Goal: Navigation & Orientation: Understand site structure

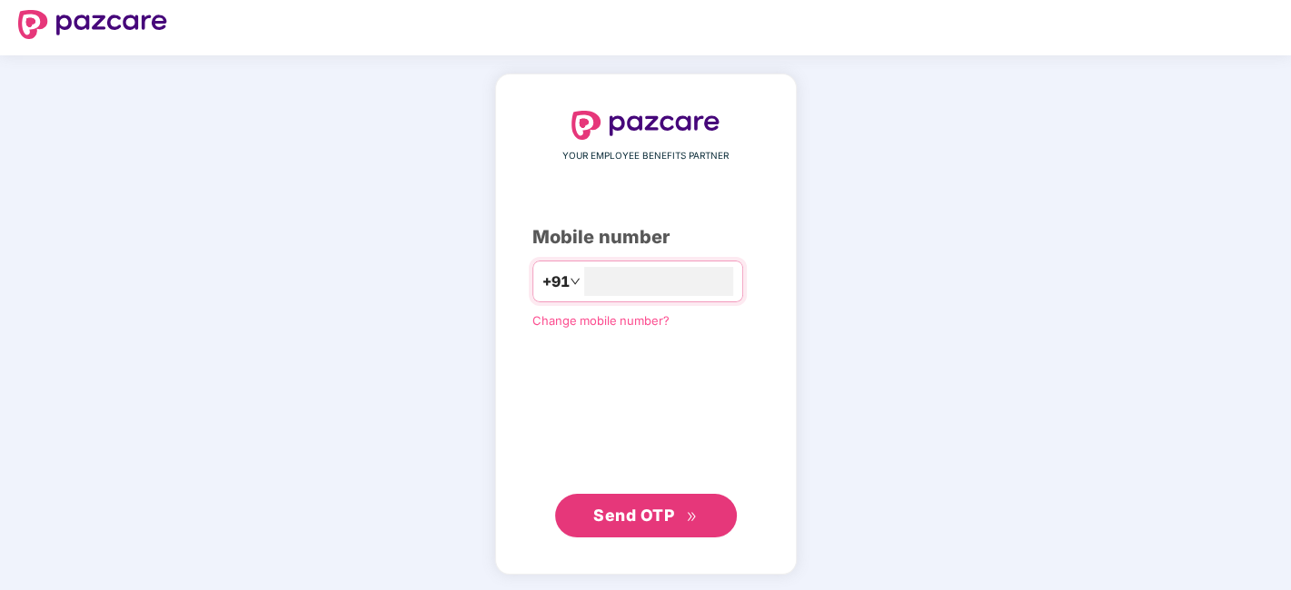
type input "**********"
click at [658, 507] on span "Send OTP" at bounding box center [633, 516] width 81 height 19
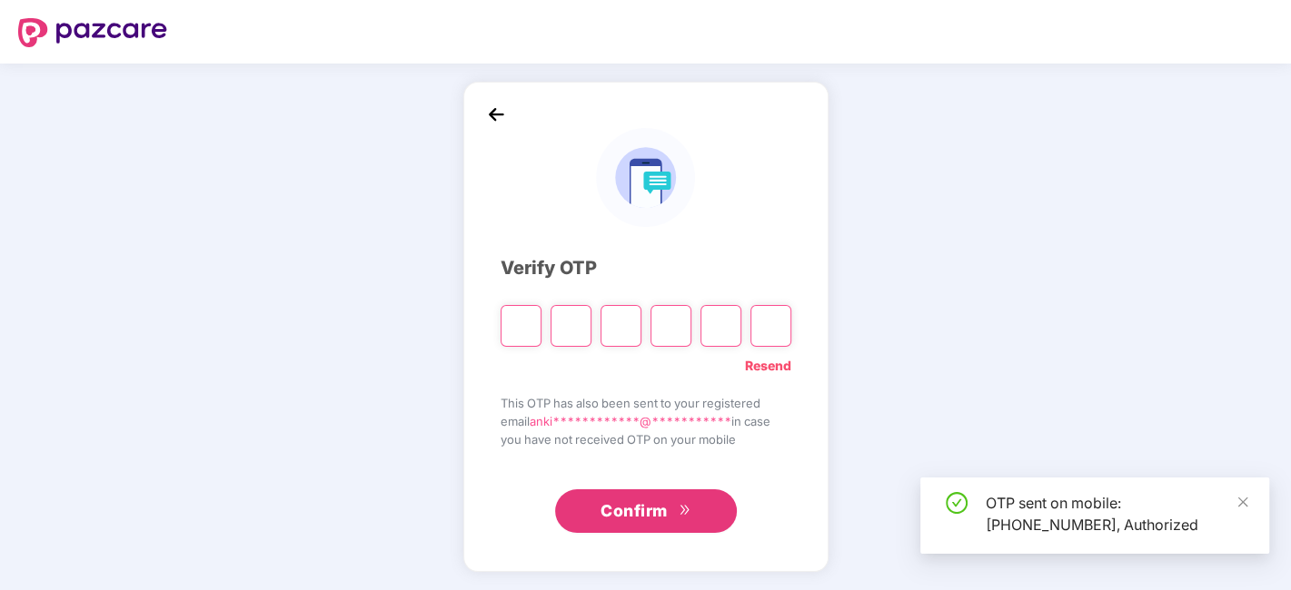
scroll to position [1, 0]
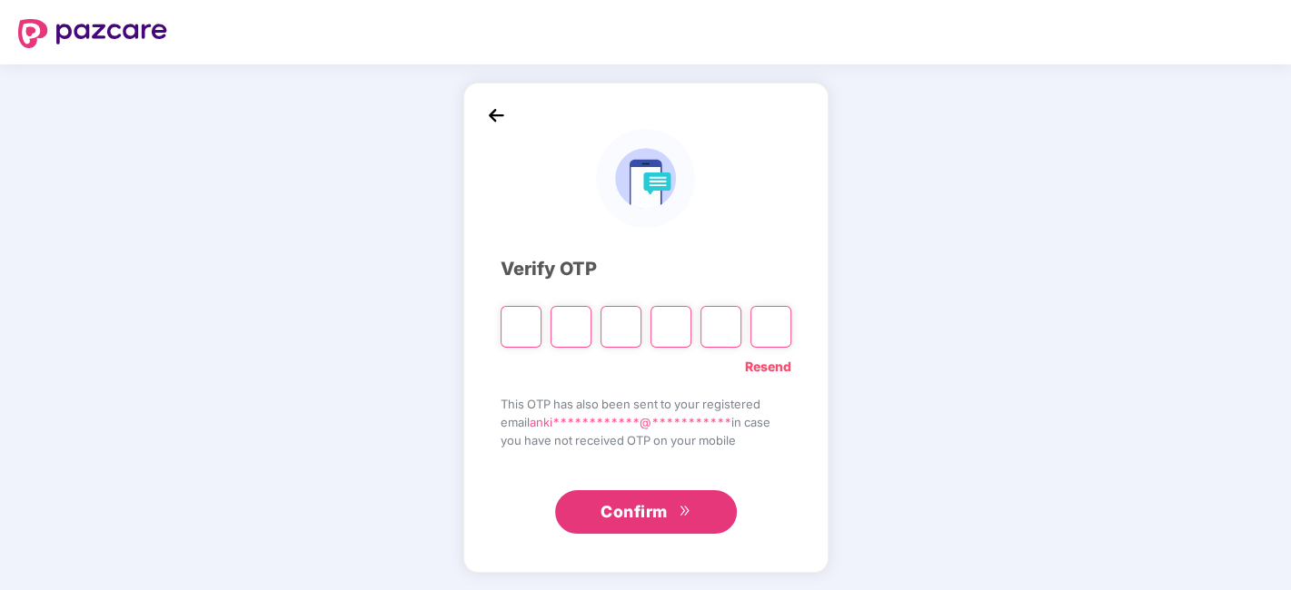
type input "*"
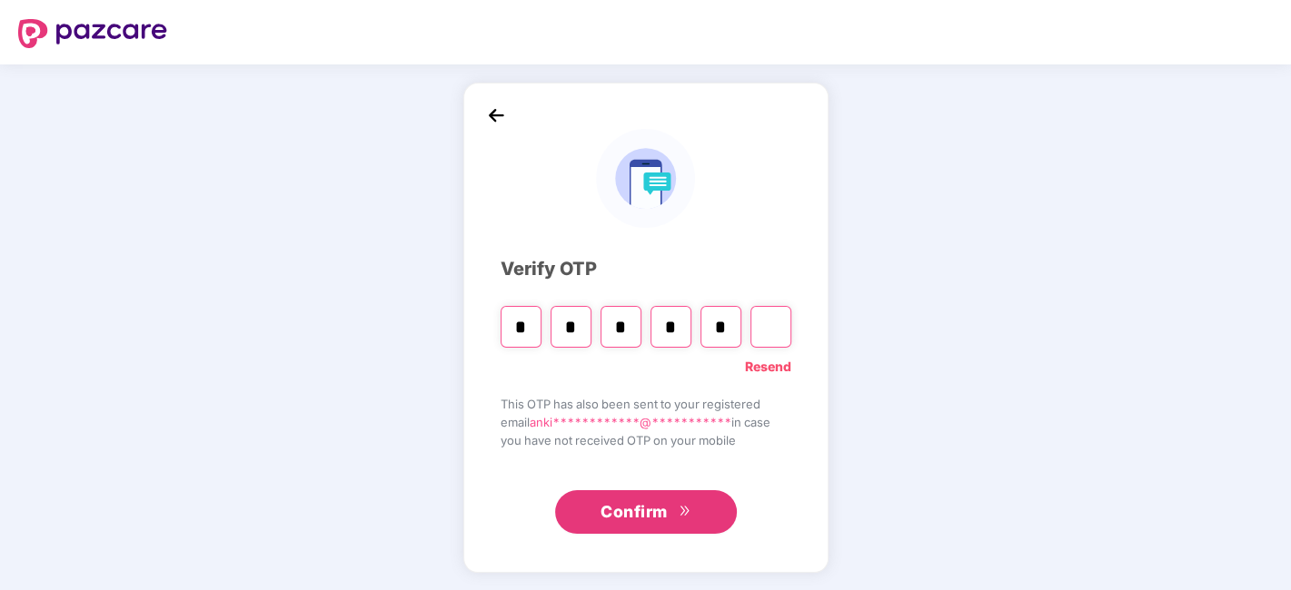
type input "*"
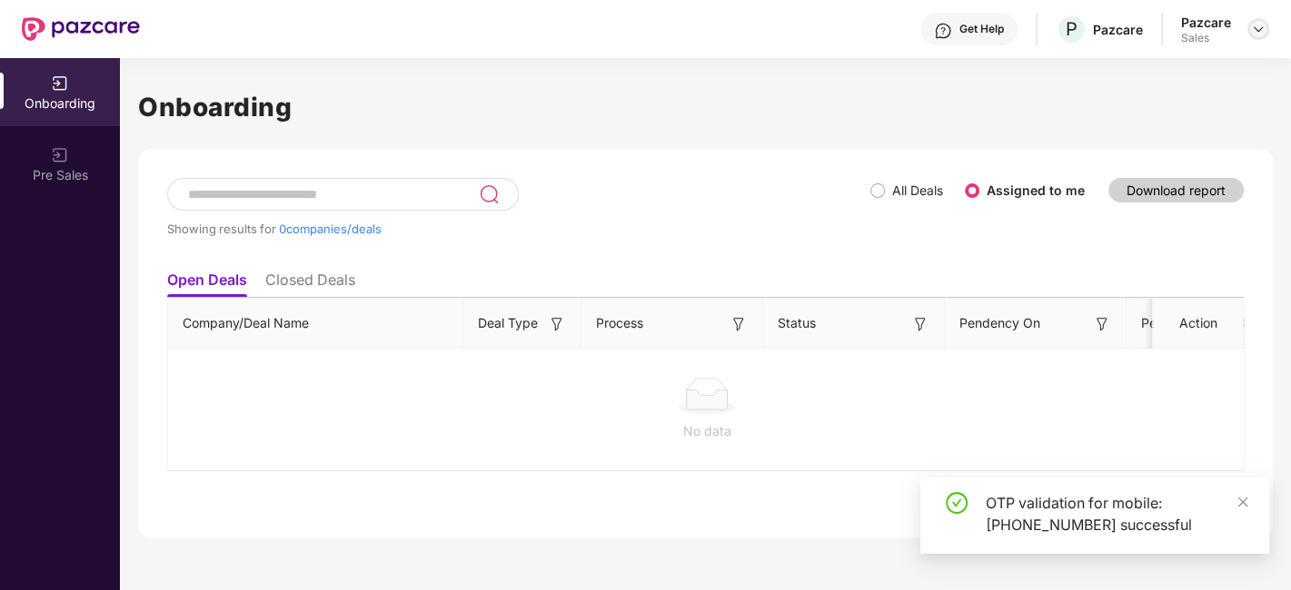
click at [1268, 27] on div at bounding box center [1258, 29] width 22 height 22
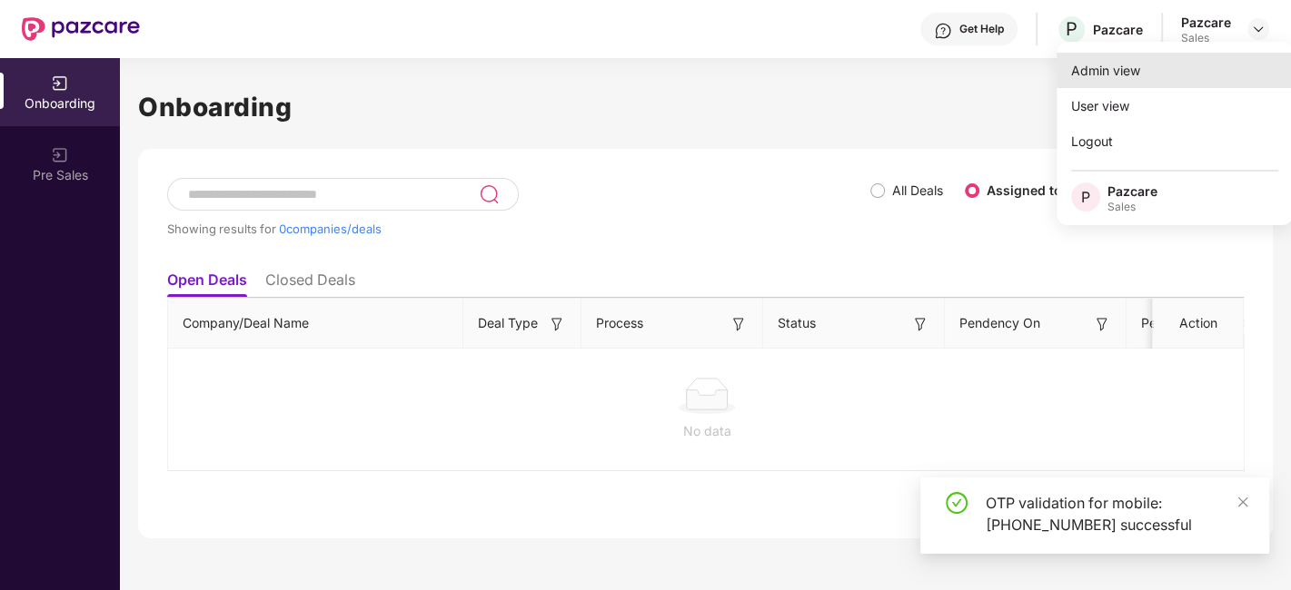
click at [1121, 76] on div "Admin view" at bounding box center [1174, 70] width 236 height 35
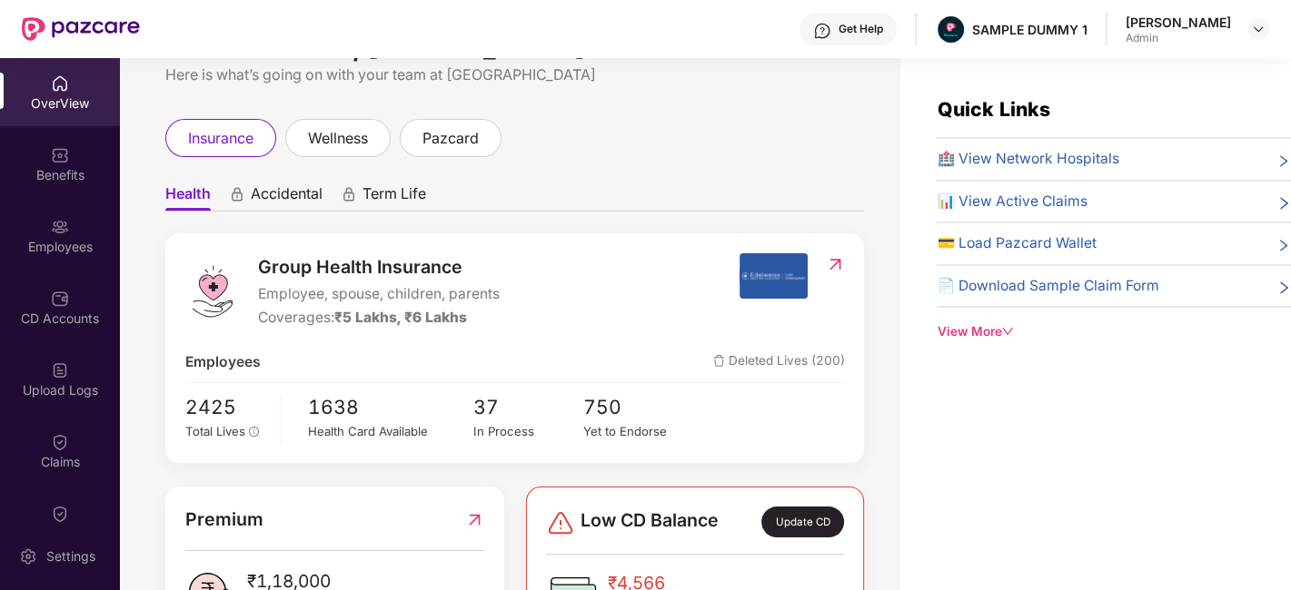
scroll to position [55, 0]
click at [264, 195] on span "Accidental" at bounding box center [287, 196] width 72 height 26
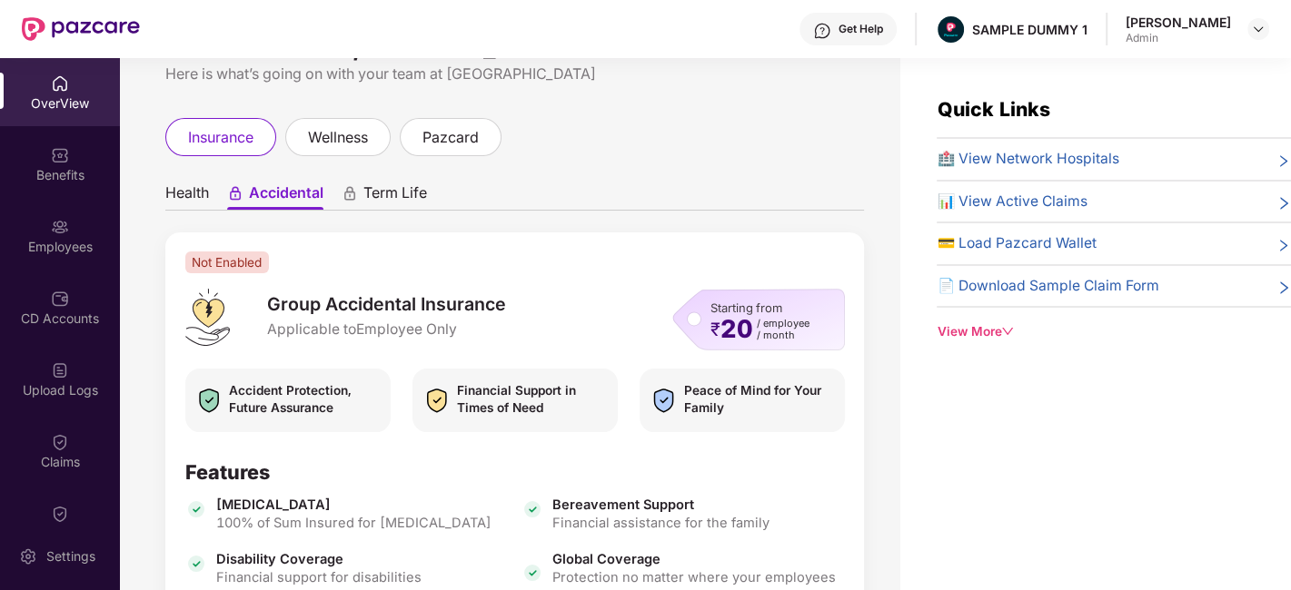
click at [383, 185] on span "Term Life" at bounding box center [395, 196] width 64 height 26
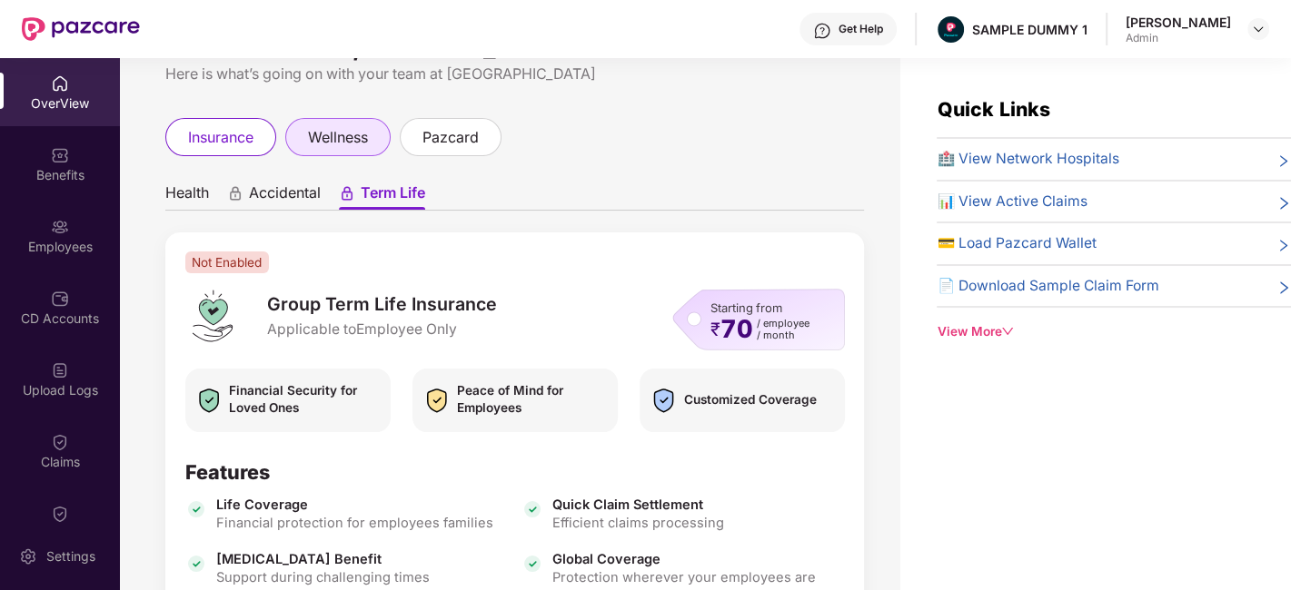
click at [318, 144] on span "wellness" at bounding box center [338, 137] width 60 height 23
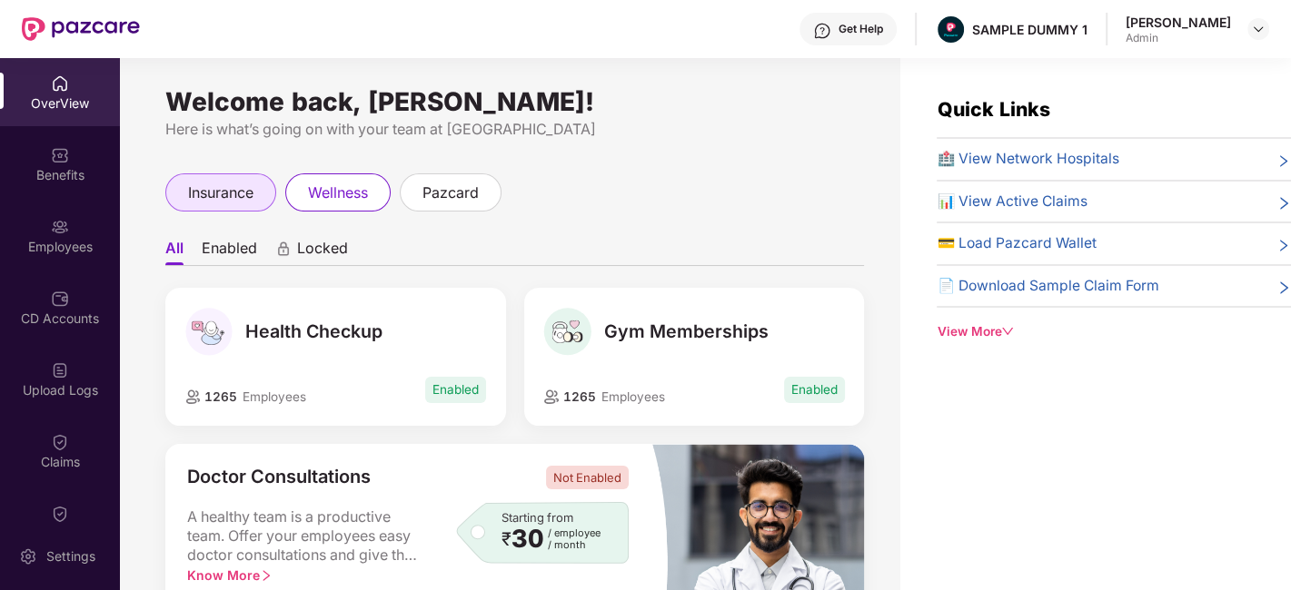
click at [245, 194] on span "insurance" at bounding box center [220, 193] width 65 height 23
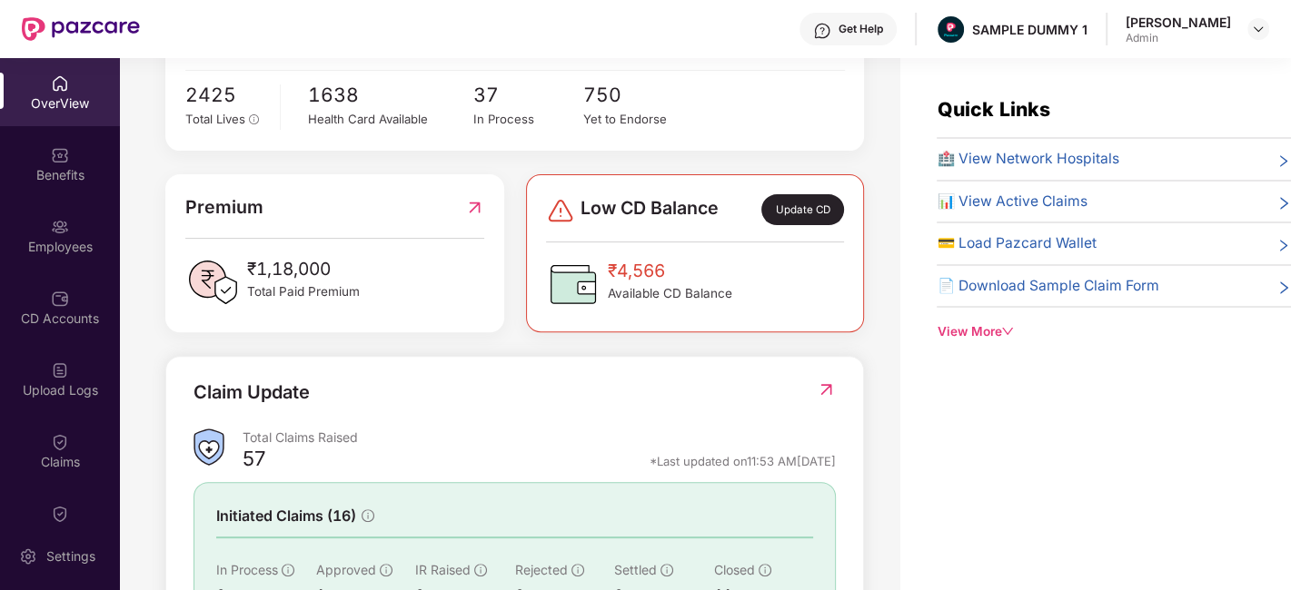
scroll to position [527, 0]
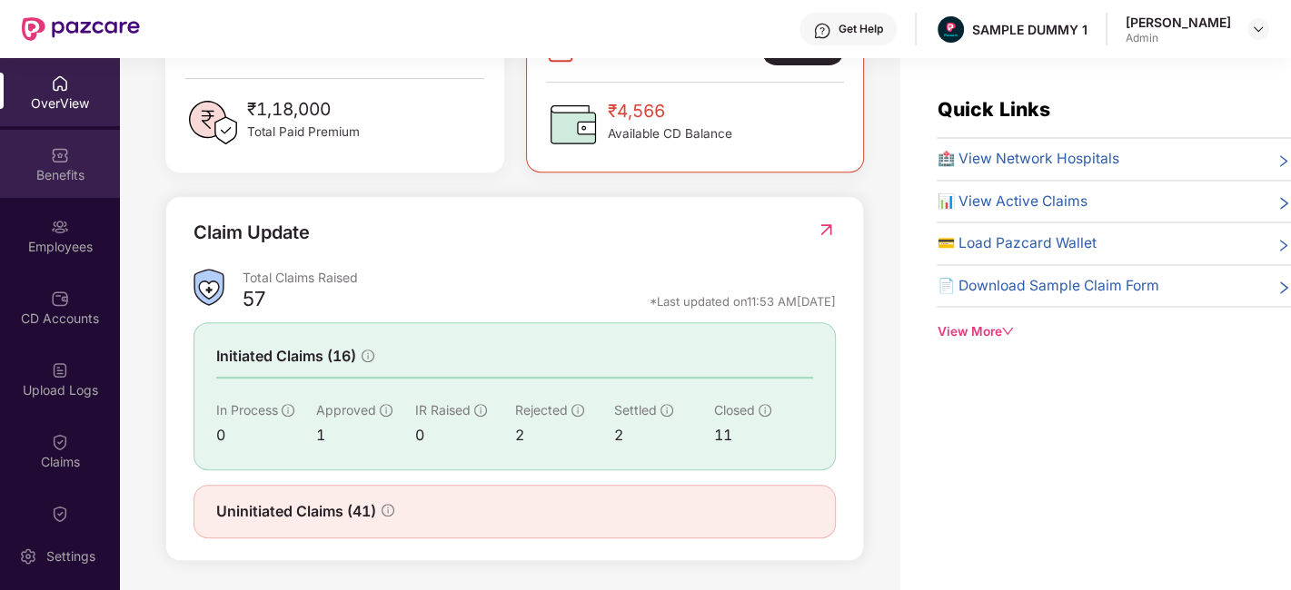
click at [37, 153] on div "Benefits" at bounding box center [60, 164] width 120 height 68
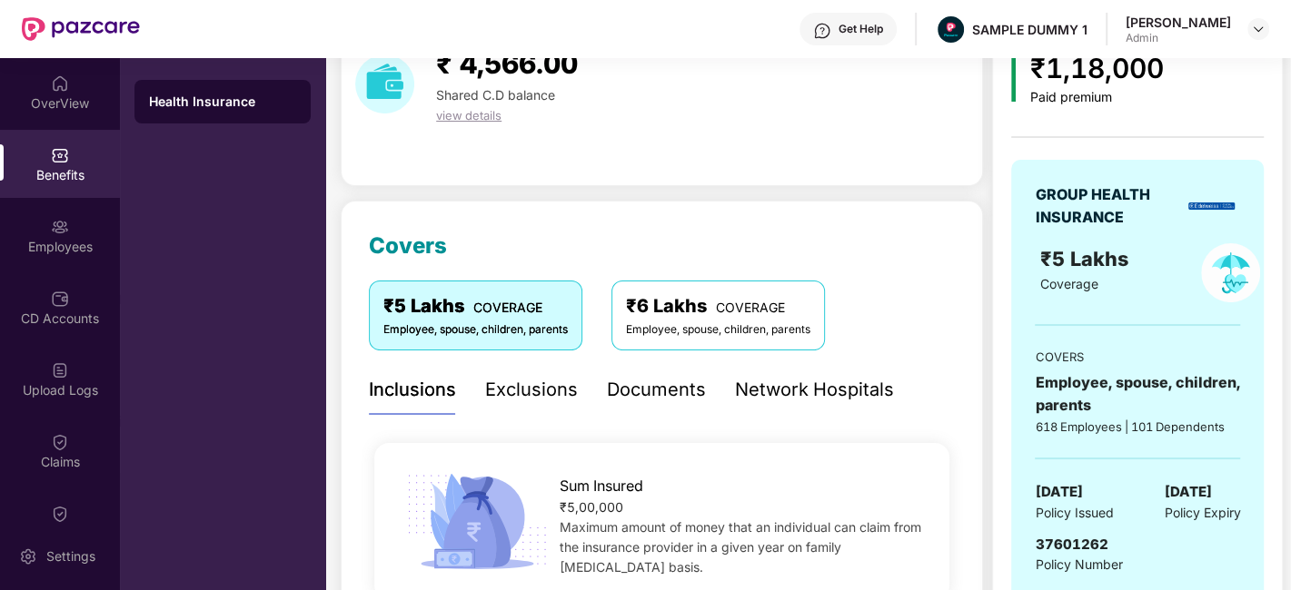
scroll to position [80, 0]
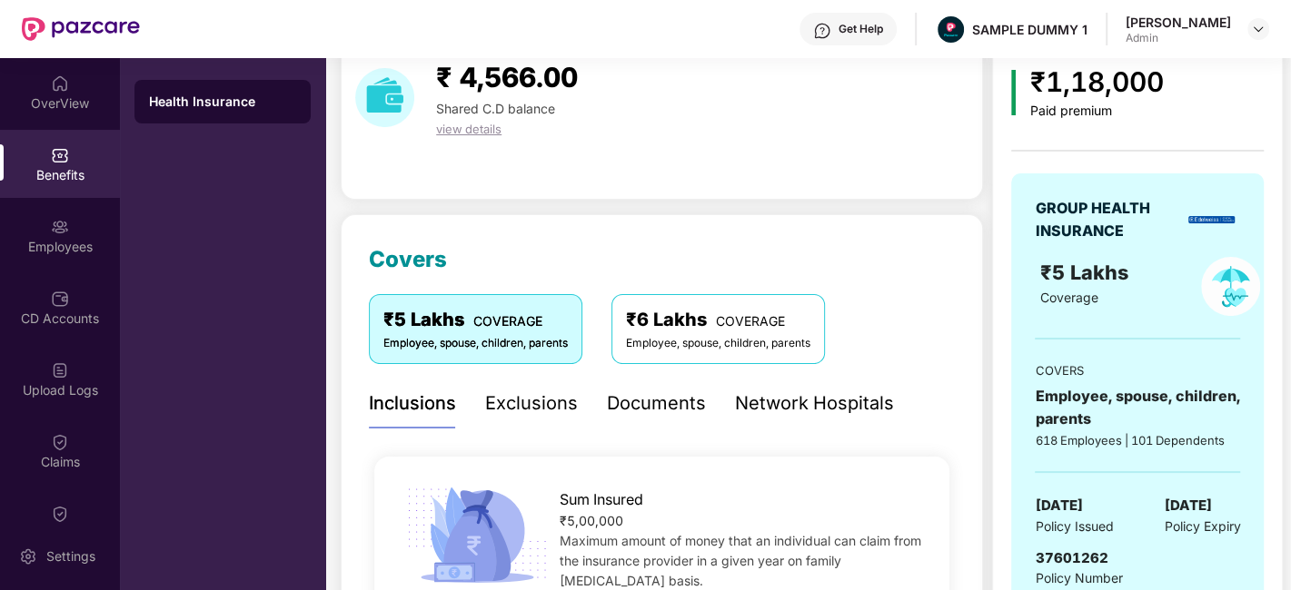
click at [517, 416] on div "Exclusions" at bounding box center [531, 404] width 93 height 28
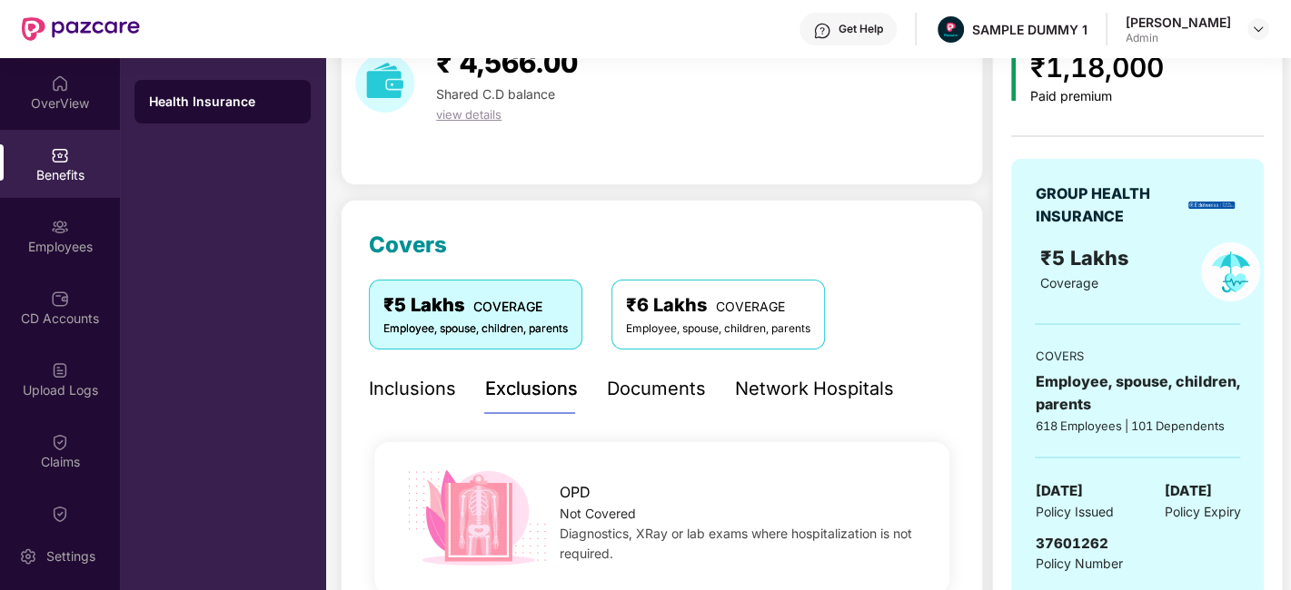
scroll to position [94, 0]
click at [646, 390] on div "Documents" at bounding box center [656, 390] width 99 height 28
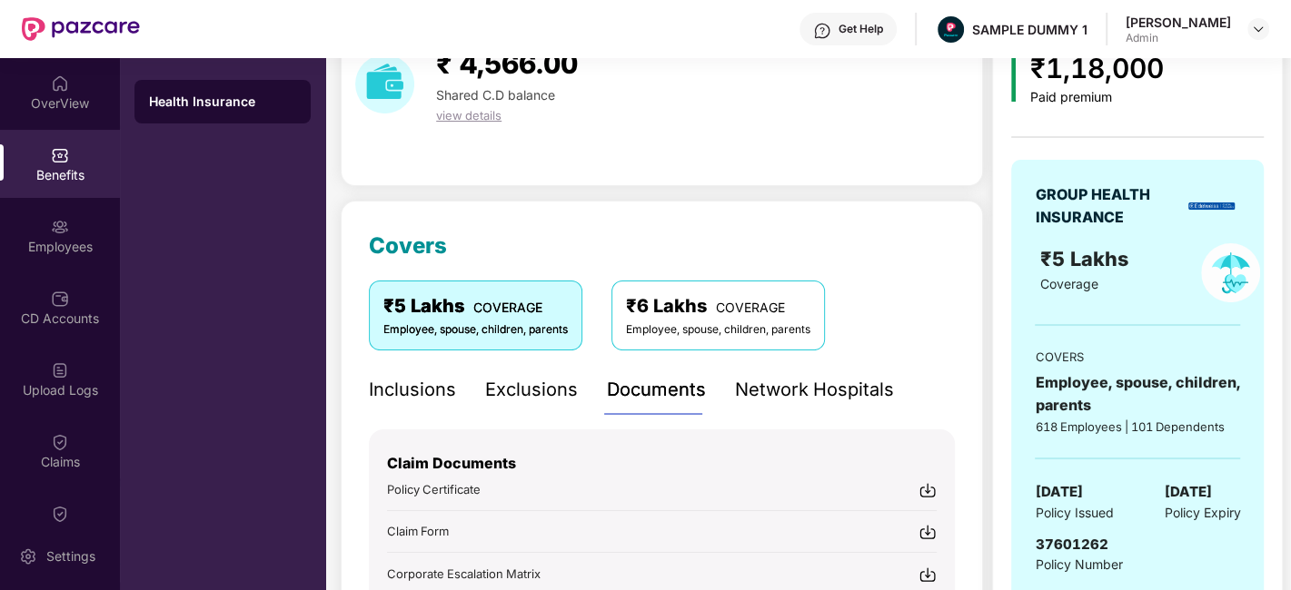
scroll to position [342, 0]
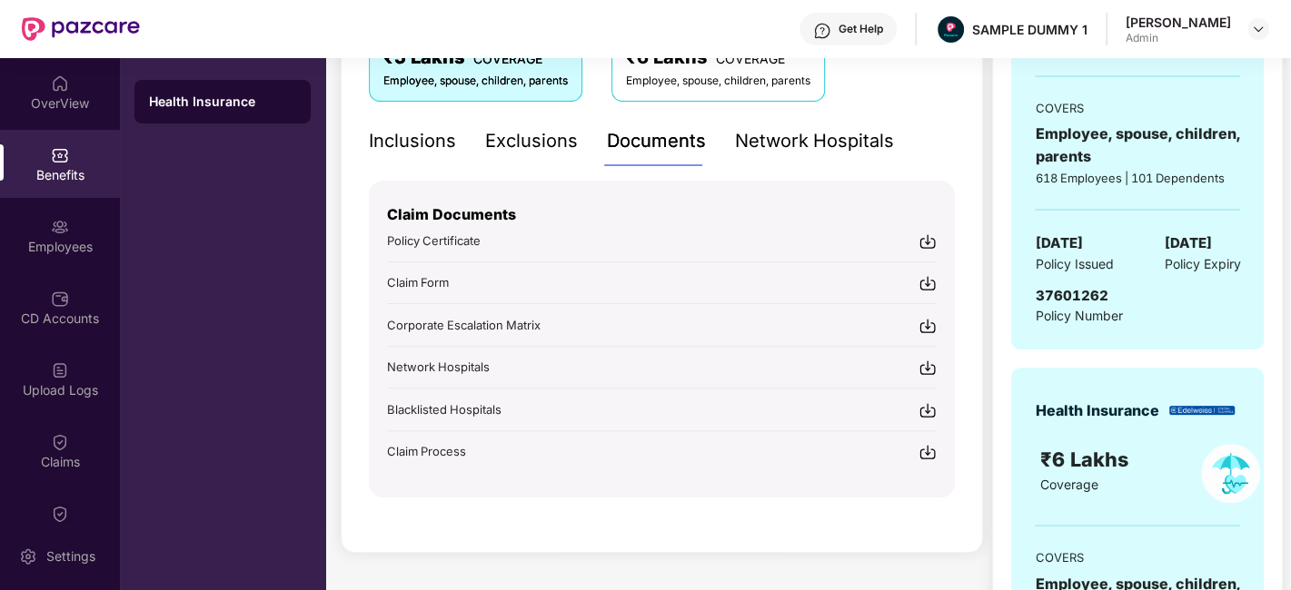
click at [860, 28] on div "Get Help" at bounding box center [860, 29] width 45 height 15
click at [347, 232] on div "Covers ₹5 Lakhs COVERAGE Employee, spouse, children, parents ₹6 Lakhs COVERAGE …" at bounding box center [662, 252] width 642 height 601
click at [819, 144] on div "Network Hospitals" at bounding box center [814, 141] width 159 height 28
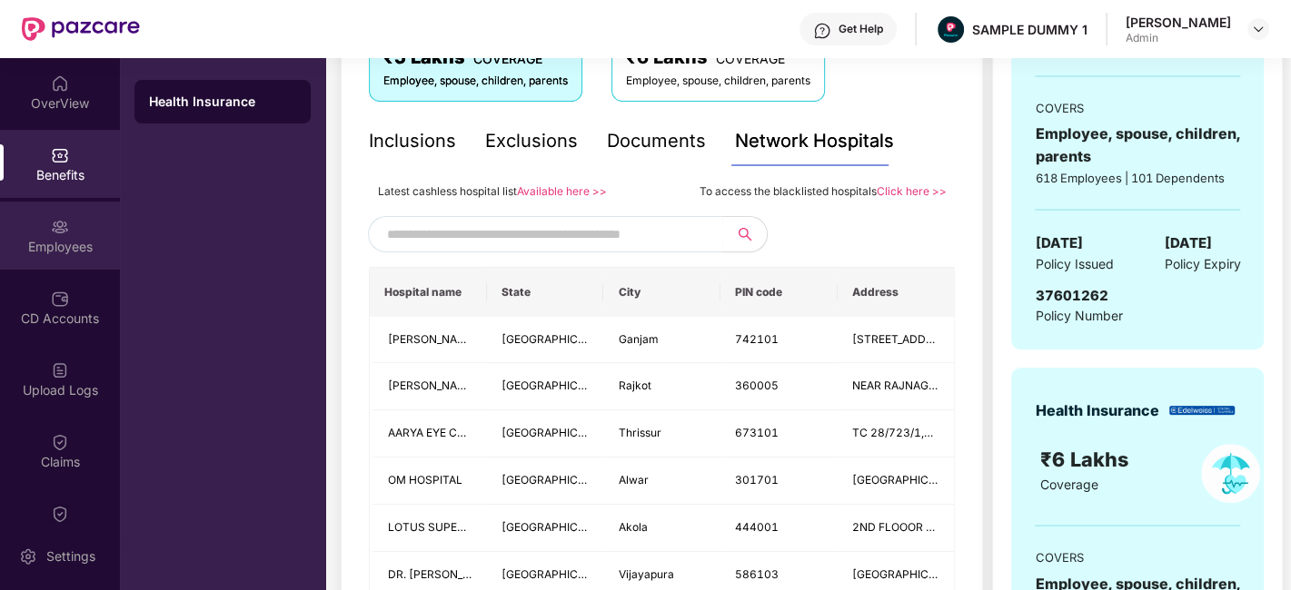
click at [74, 254] on div "Employees" at bounding box center [60, 247] width 120 height 18
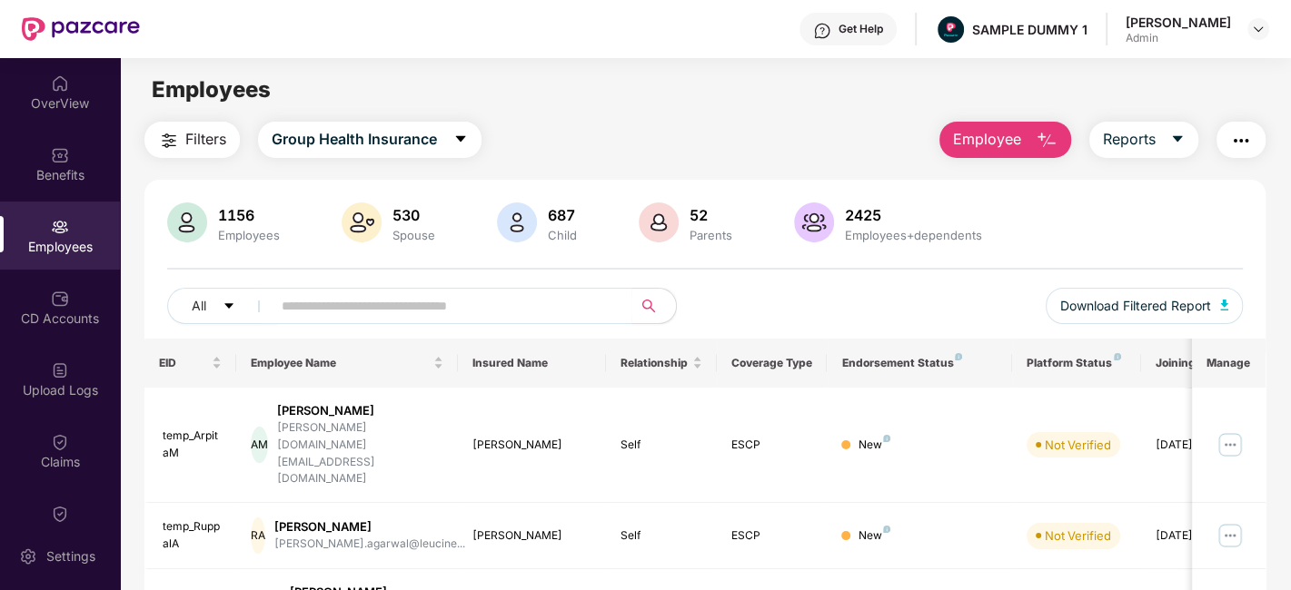
click at [1007, 141] on span "Employee" at bounding box center [987, 139] width 68 height 23
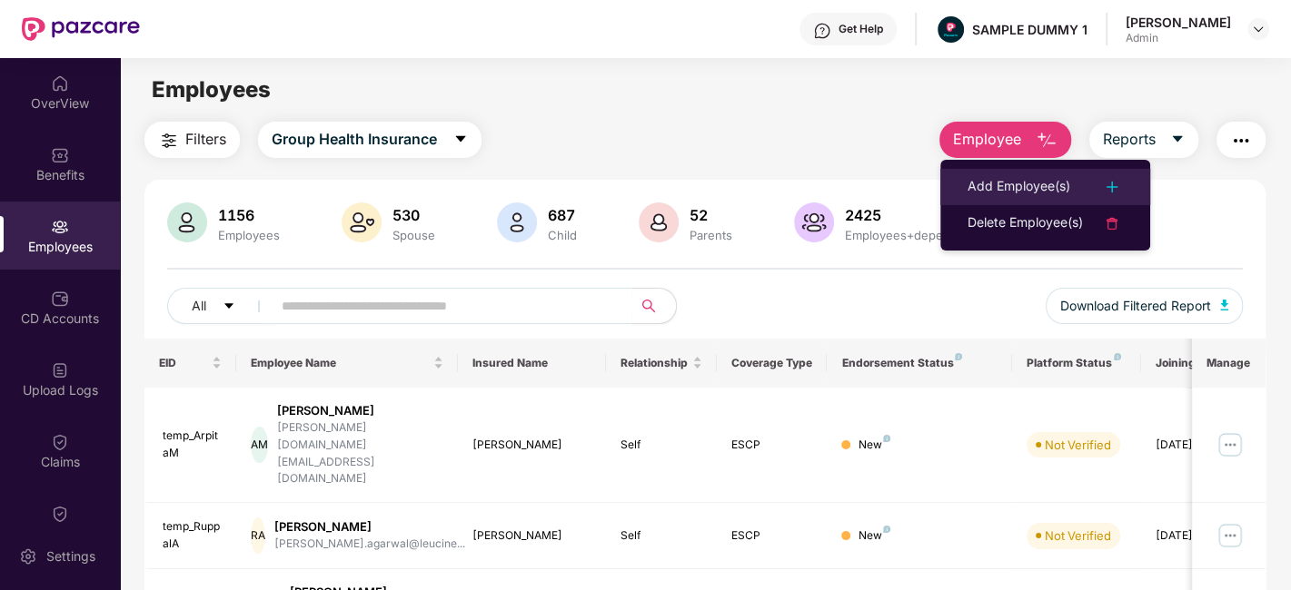
click at [1037, 179] on div "Add Employee(s)" at bounding box center [1018, 187] width 103 height 22
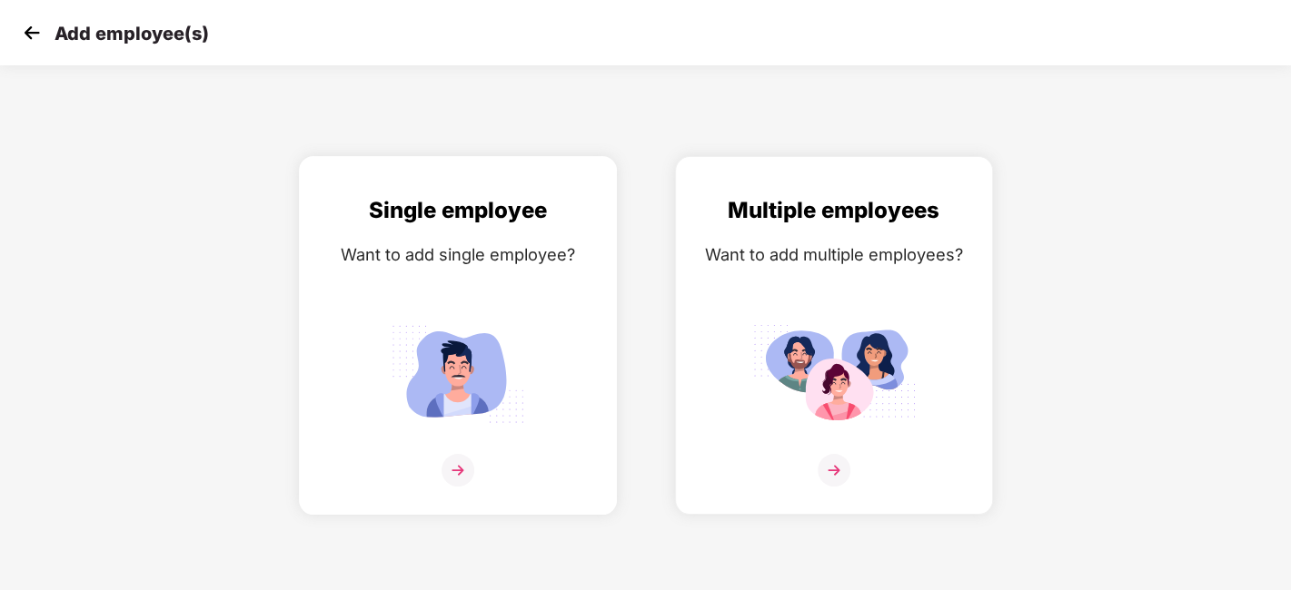
click at [454, 218] on div "Single employee" at bounding box center [458, 210] width 280 height 35
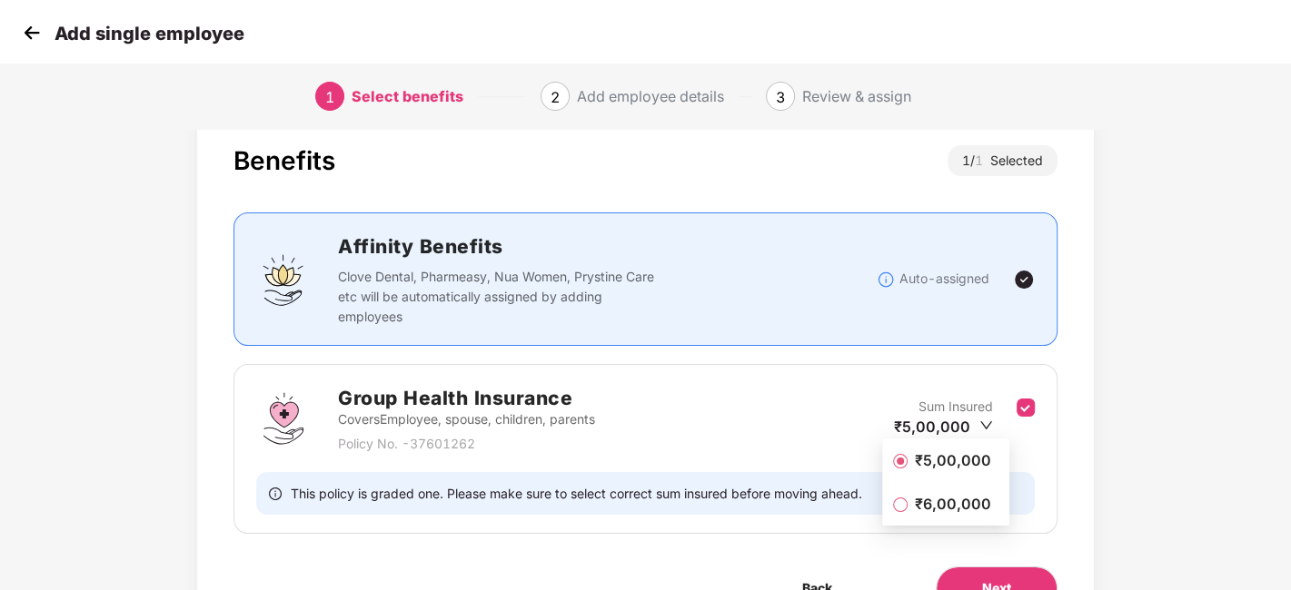
scroll to position [67, 0]
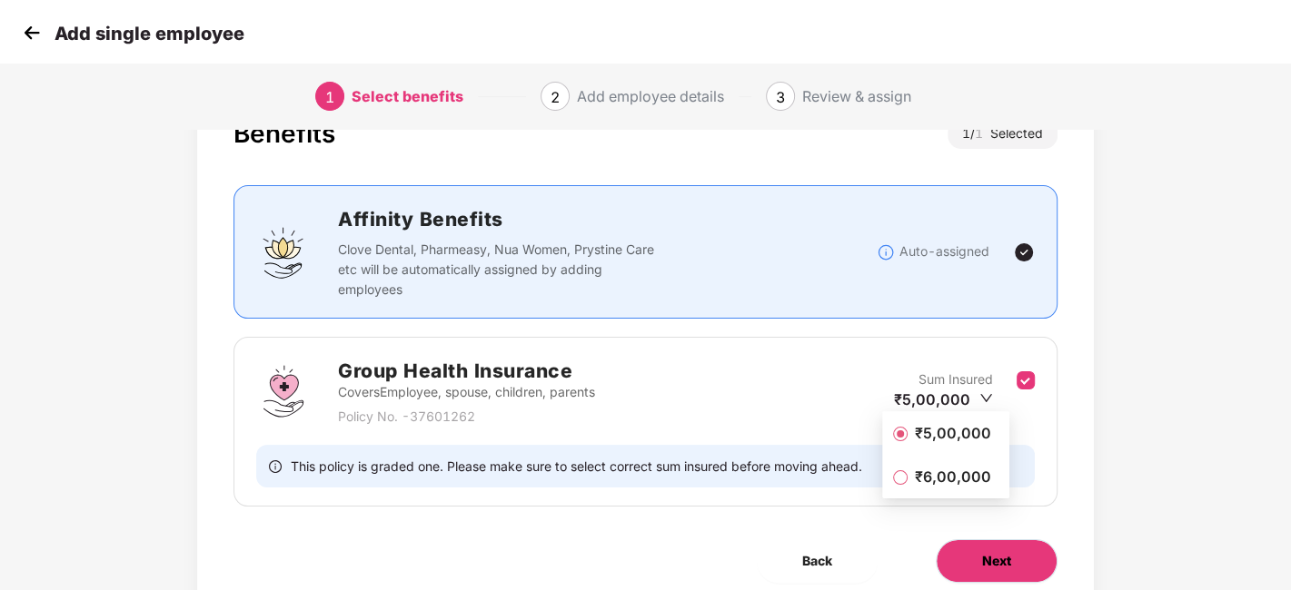
click at [1018, 556] on button "Next" at bounding box center [997, 562] width 122 height 44
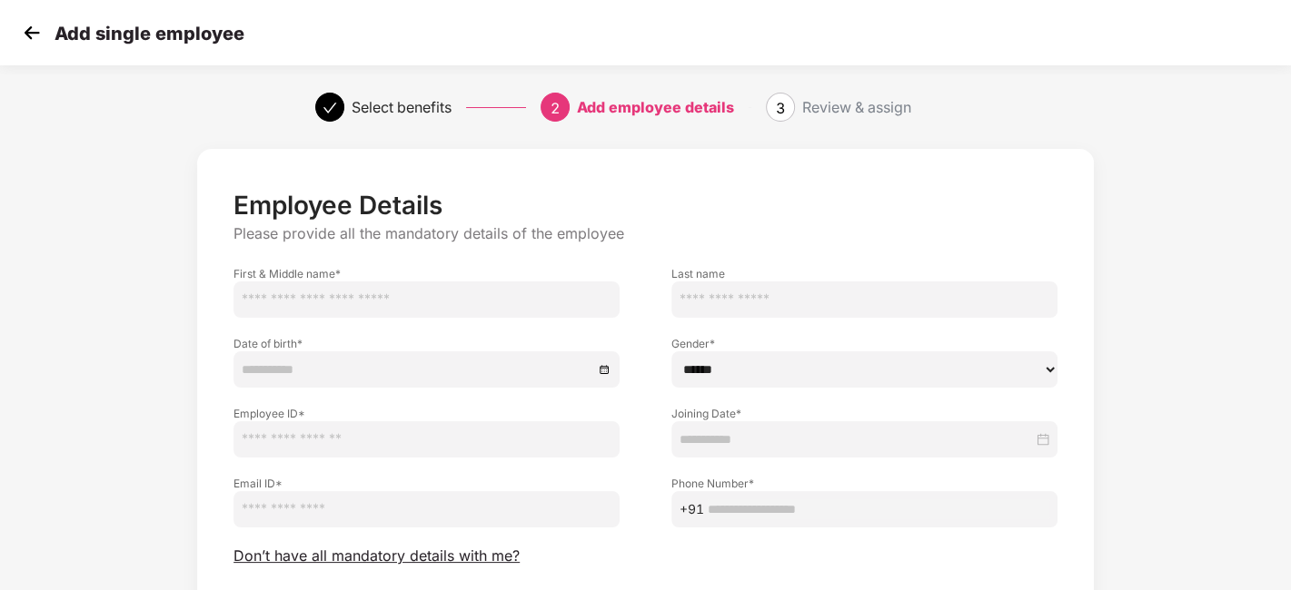
scroll to position [88, 0]
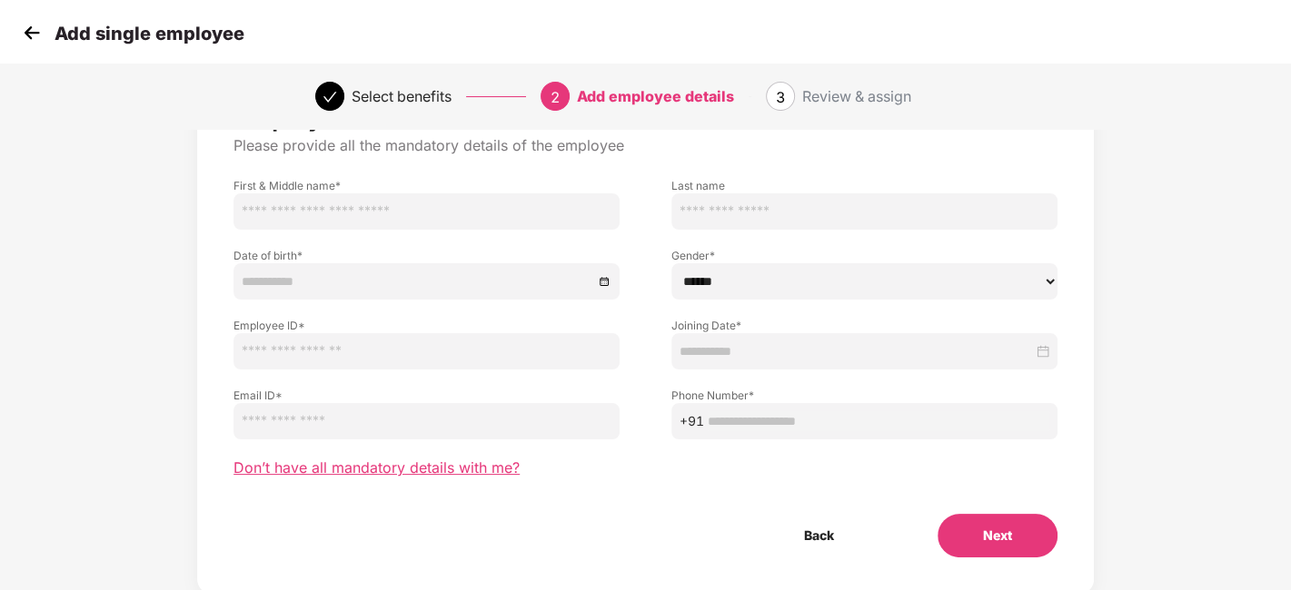
click at [347, 460] on span "Don’t have all mandatory details with me?" at bounding box center [376, 468] width 286 height 19
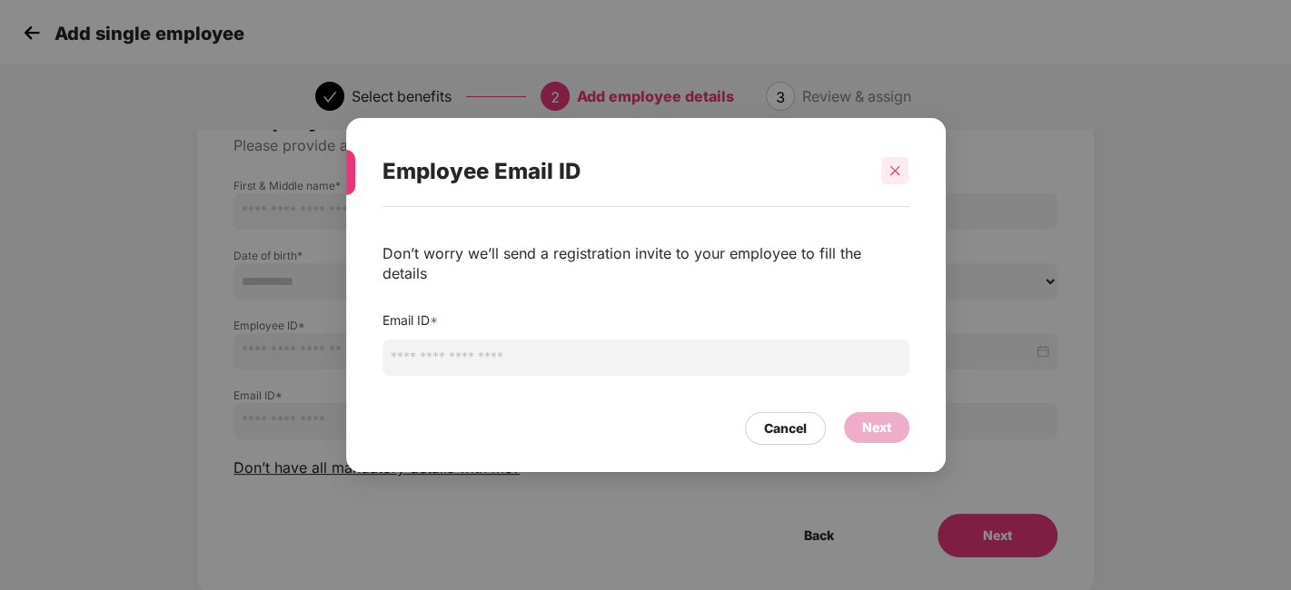
click at [902, 171] on div at bounding box center [894, 170] width 27 height 27
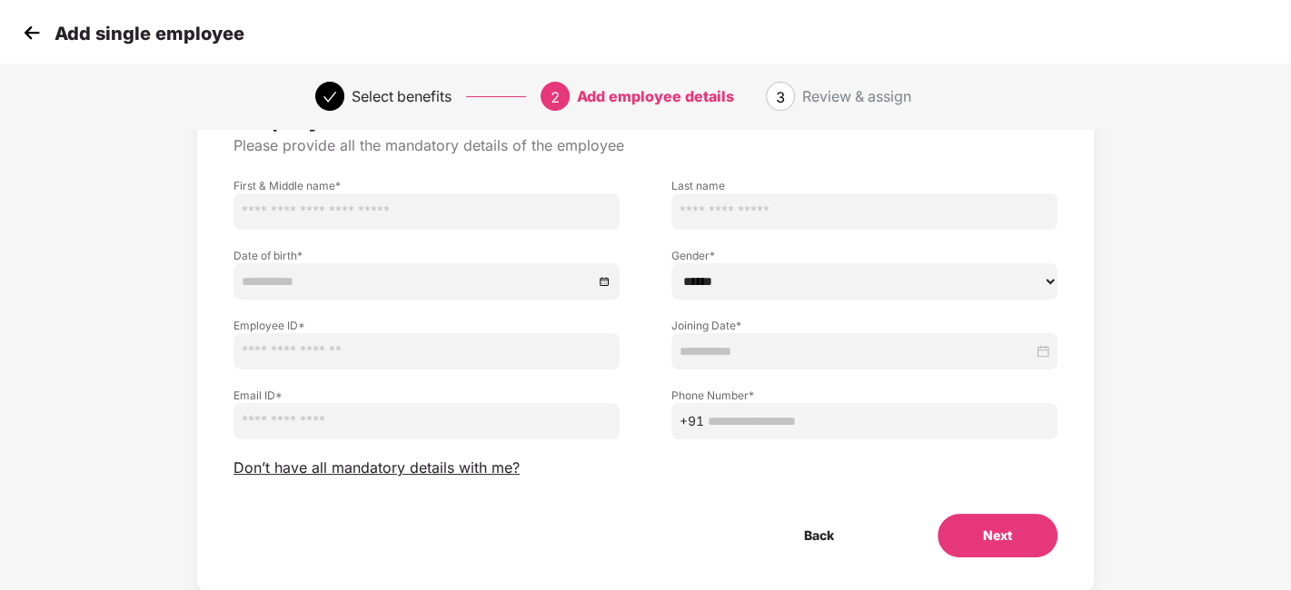
click at [20, 29] on img at bounding box center [31, 32] width 27 height 27
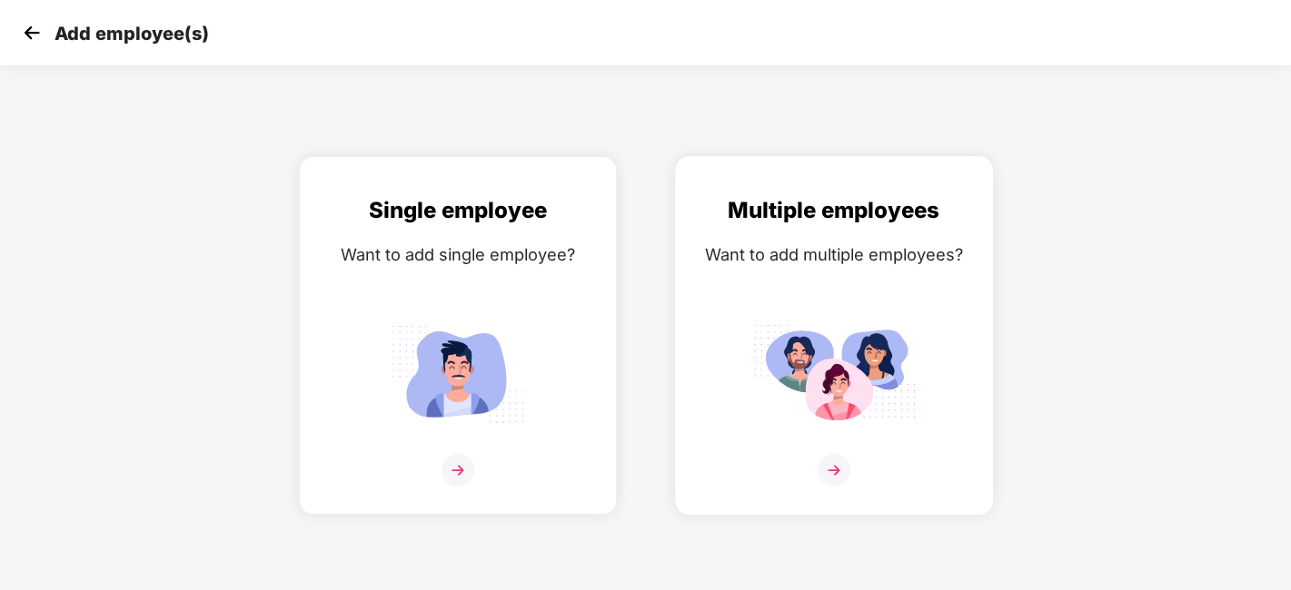
click at [766, 265] on div "Want to add multiple employees?" at bounding box center [834, 255] width 280 height 26
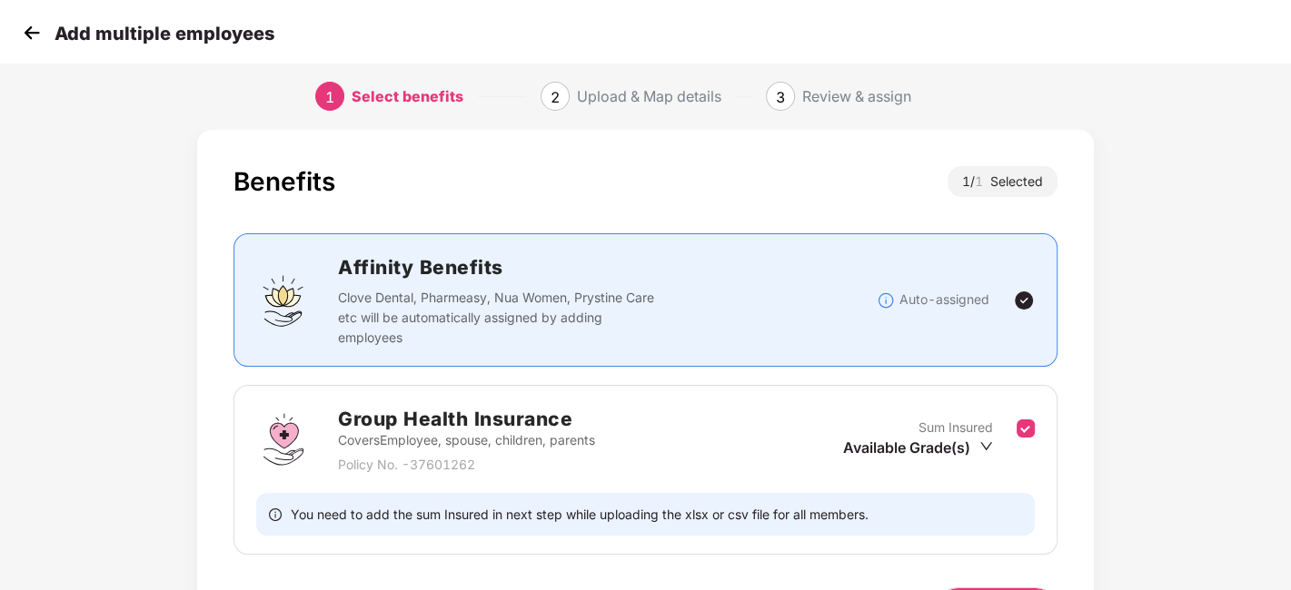
scroll to position [140, 0]
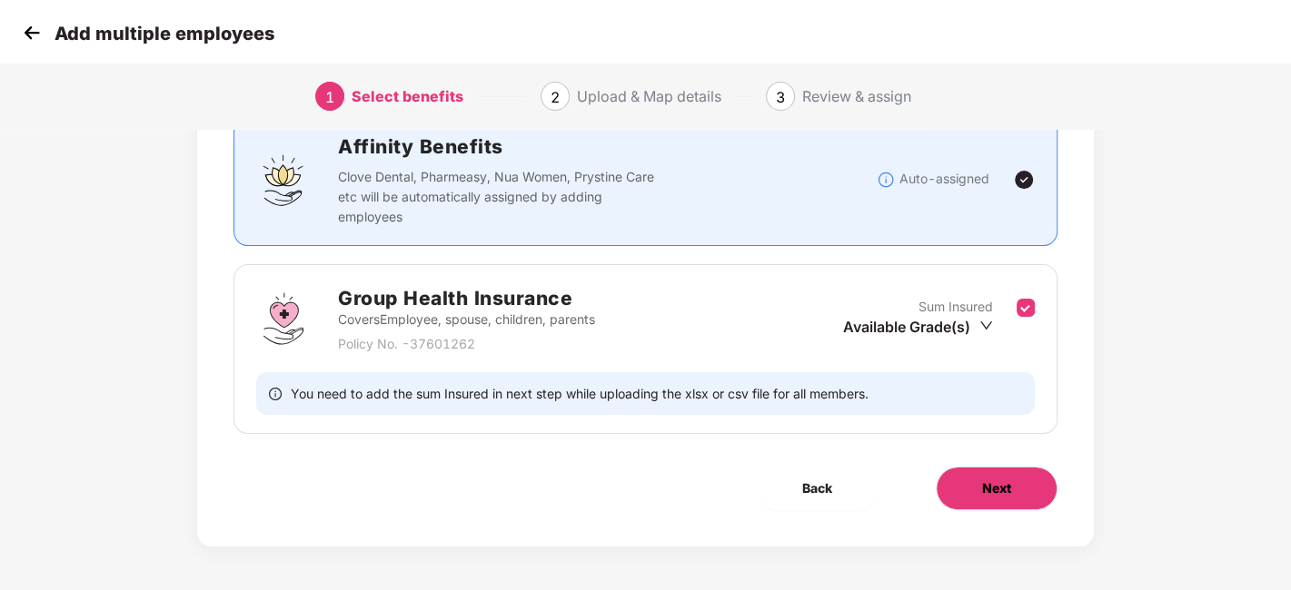
click at [999, 481] on span "Next" at bounding box center [996, 489] width 29 height 20
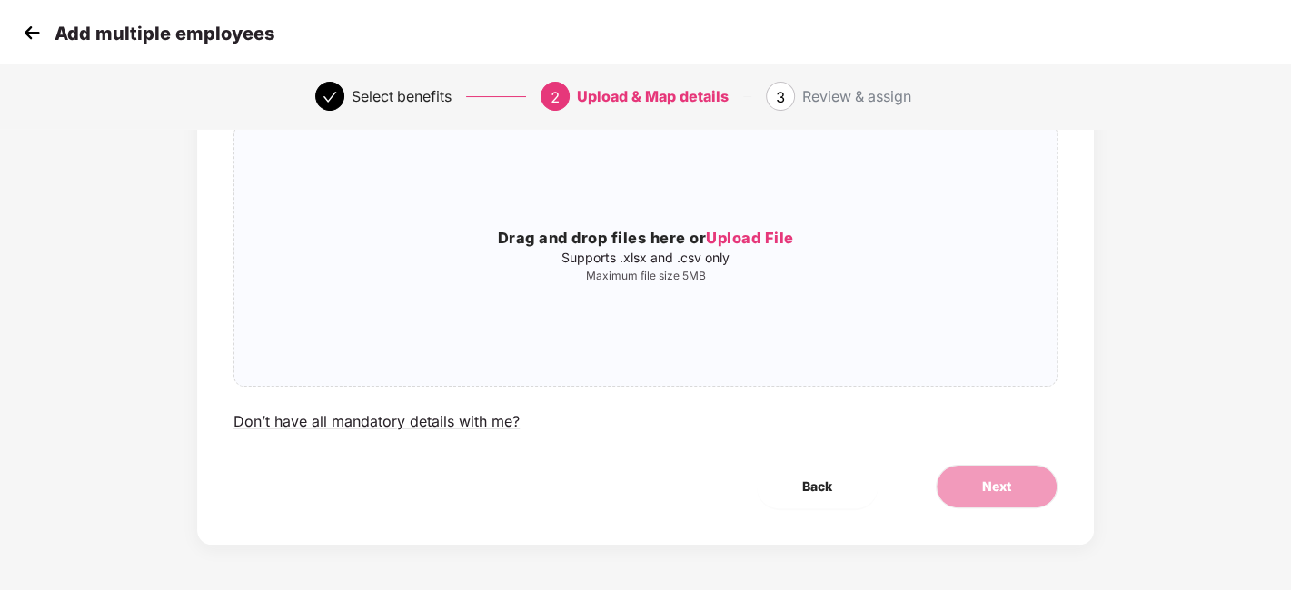
scroll to position [0, 0]
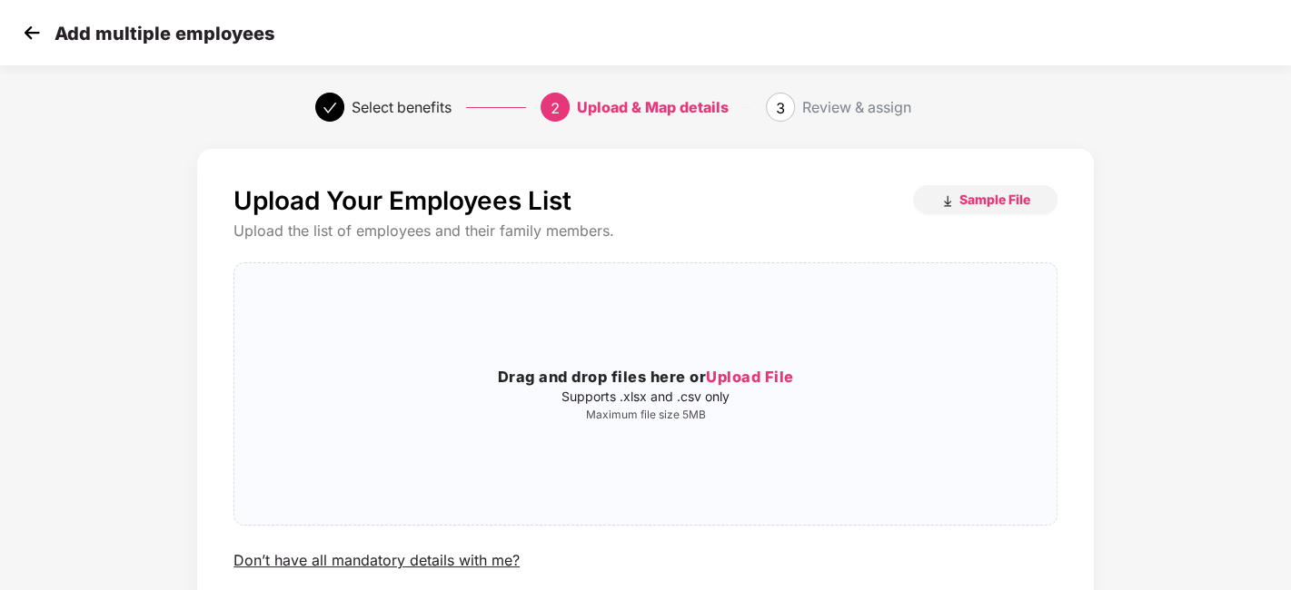
click at [32, 31] on img at bounding box center [31, 32] width 27 height 27
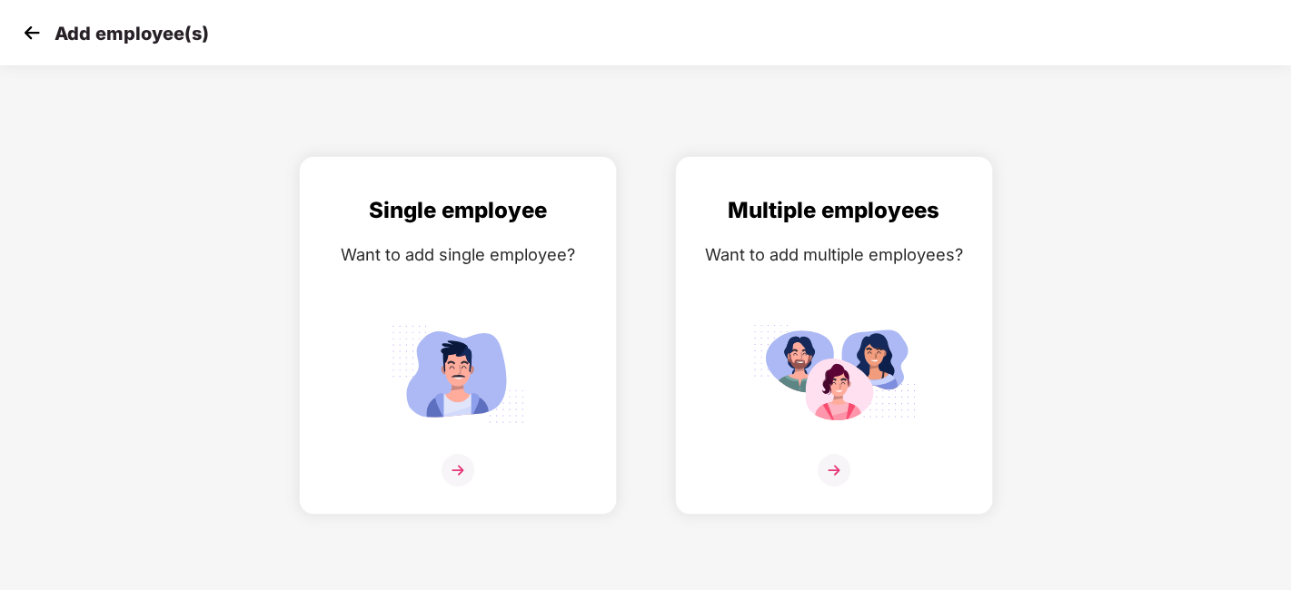
click at [30, 39] on img at bounding box center [31, 32] width 27 height 27
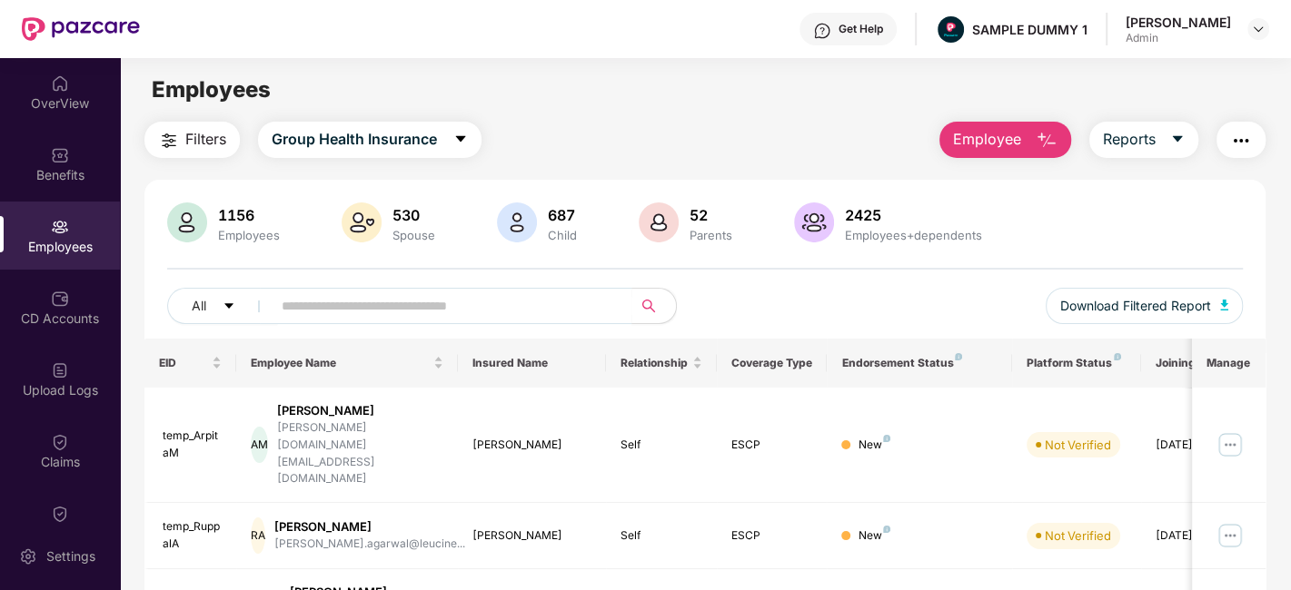
click at [993, 134] on span "Employee" at bounding box center [987, 139] width 68 height 23
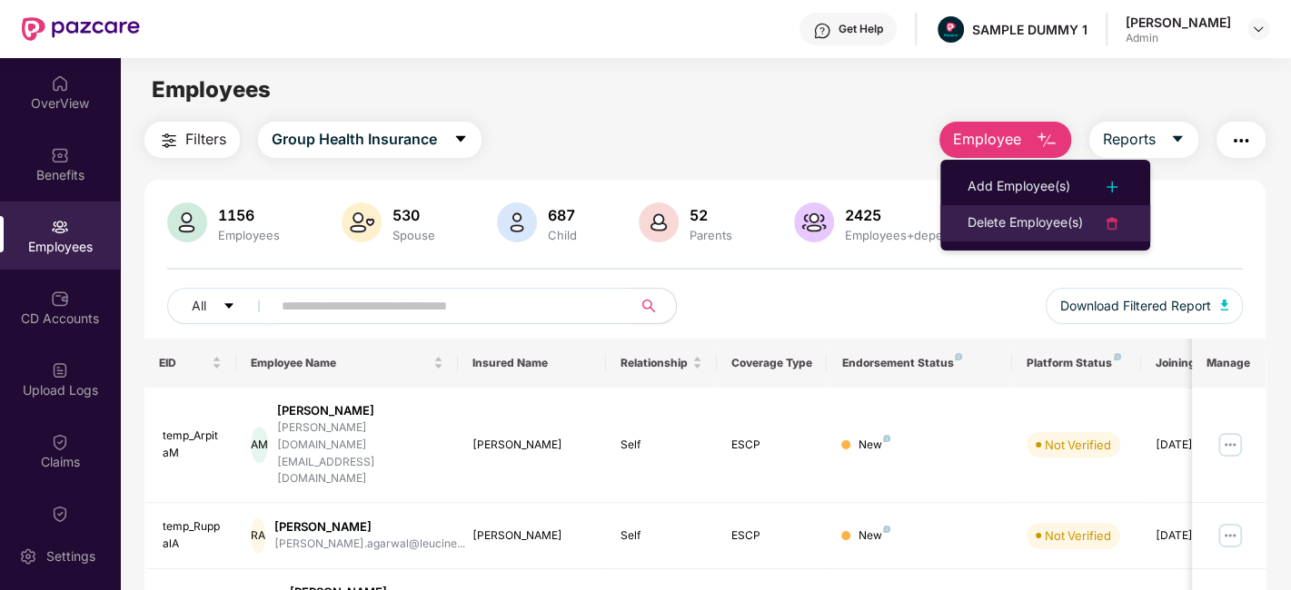
click at [1017, 223] on div "Delete Employee(s)" at bounding box center [1024, 224] width 115 height 22
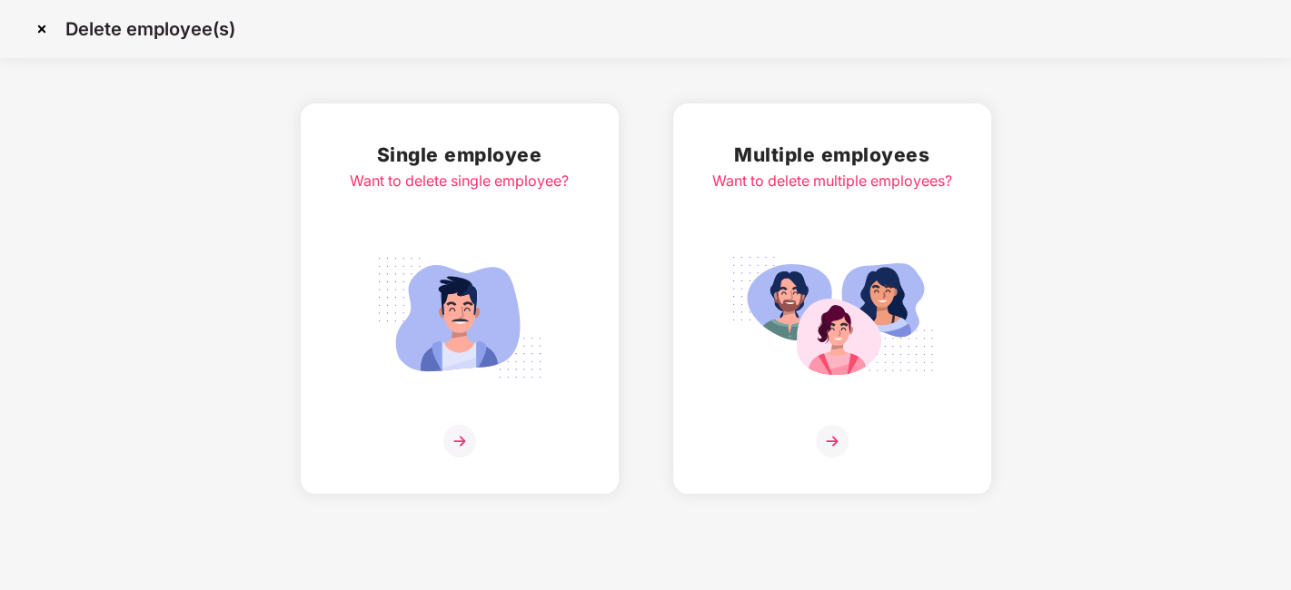
click at [482, 203] on div "Single employee Want to delete single employee?" at bounding box center [459, 299] width 219 height 318
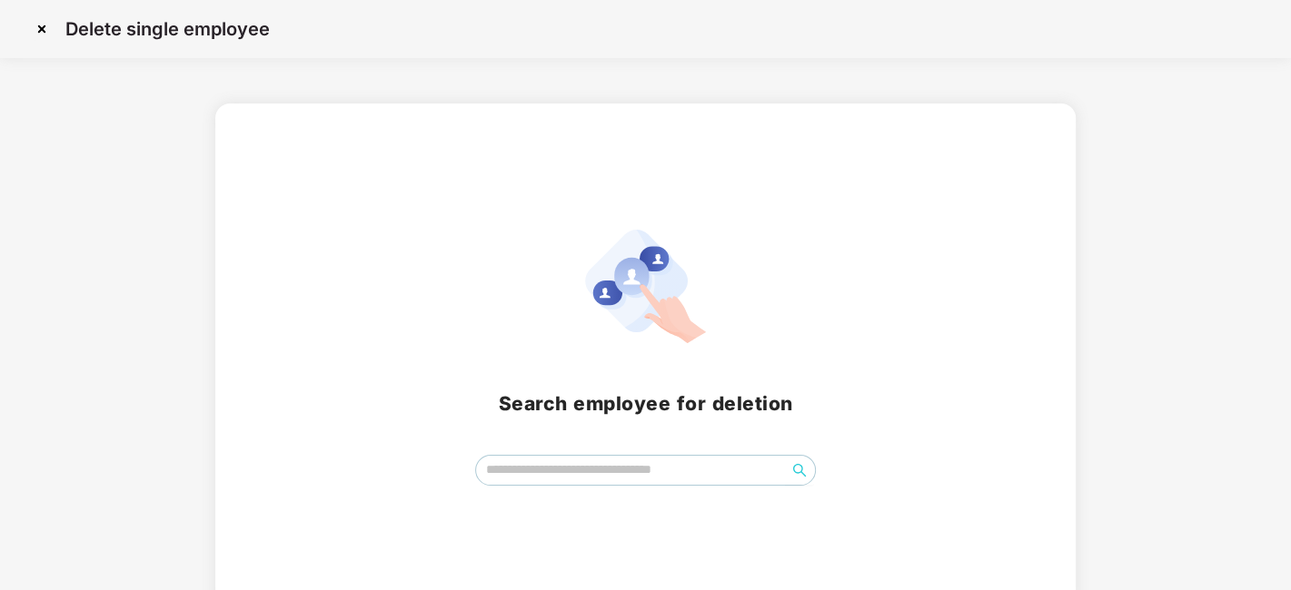
click at [38, 28] on img at bounding box center [41, 29] width 29 height 29
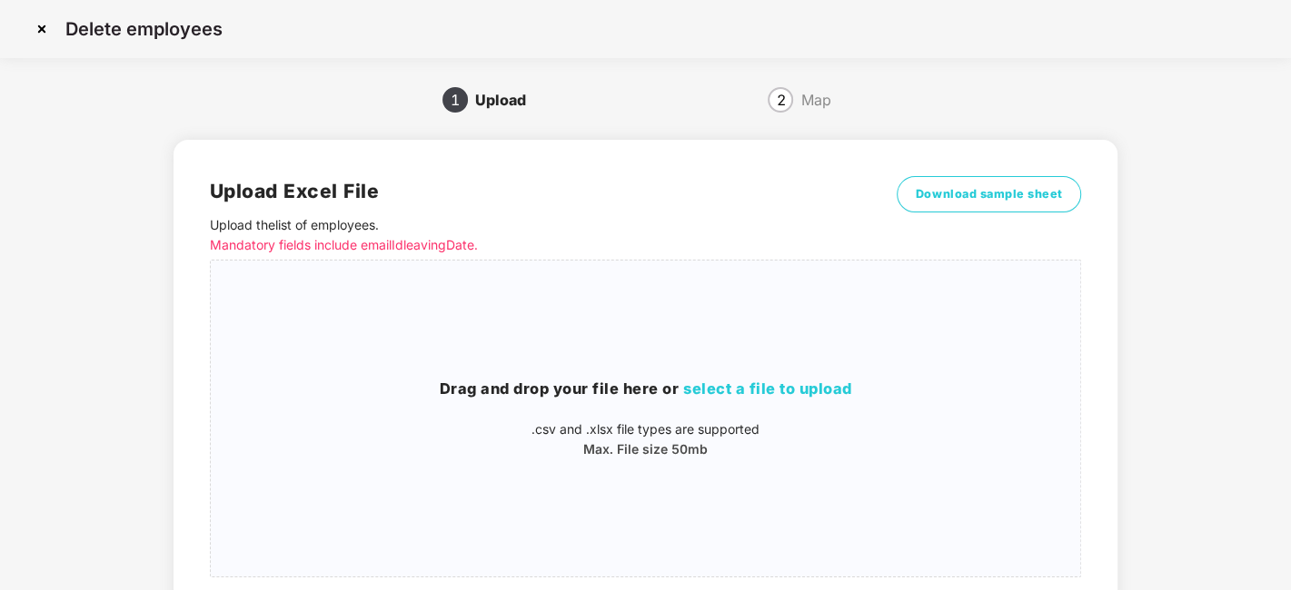
click at [37, 29] on img at bounding box center [41, 29] width 29 height 29
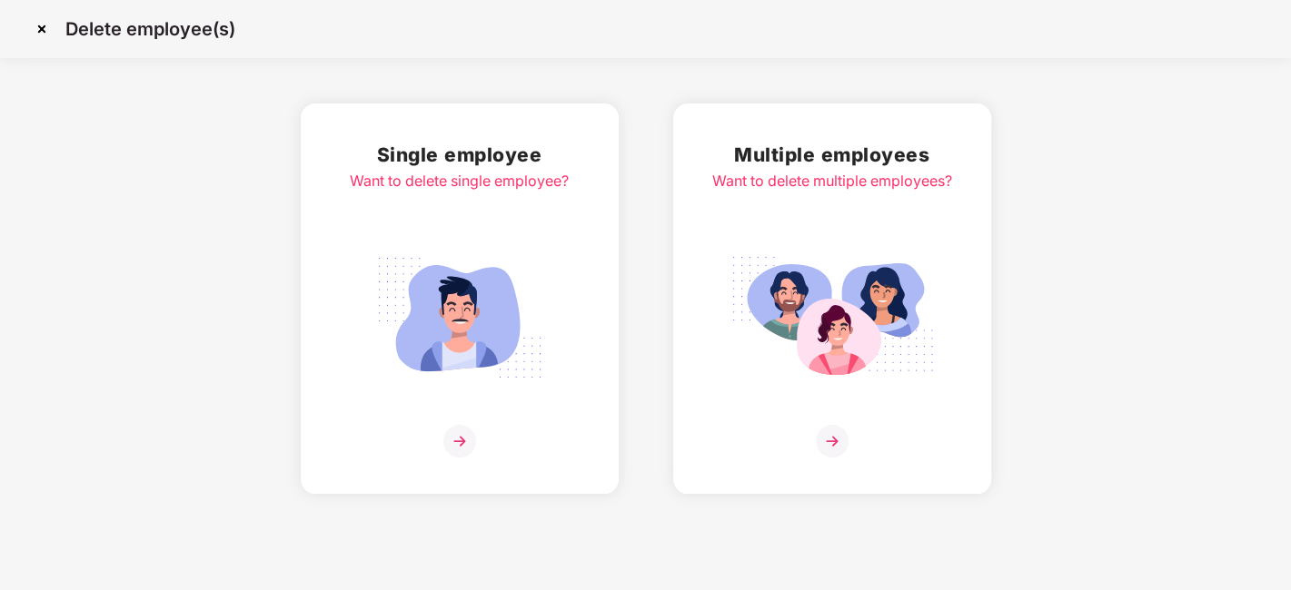
click at [37, 29] on img at bounding box center [41, 29] width 29 height 29
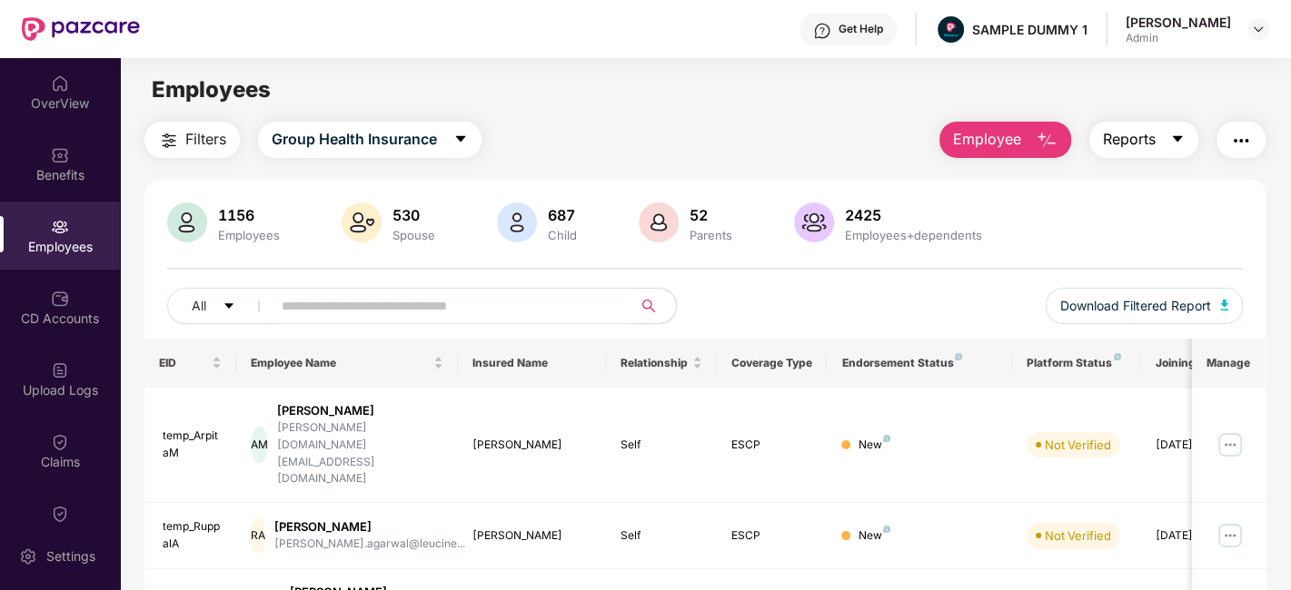
click at [1128, 127] on button "Reports" at bounding box center [1143, 140] width 109 height 36
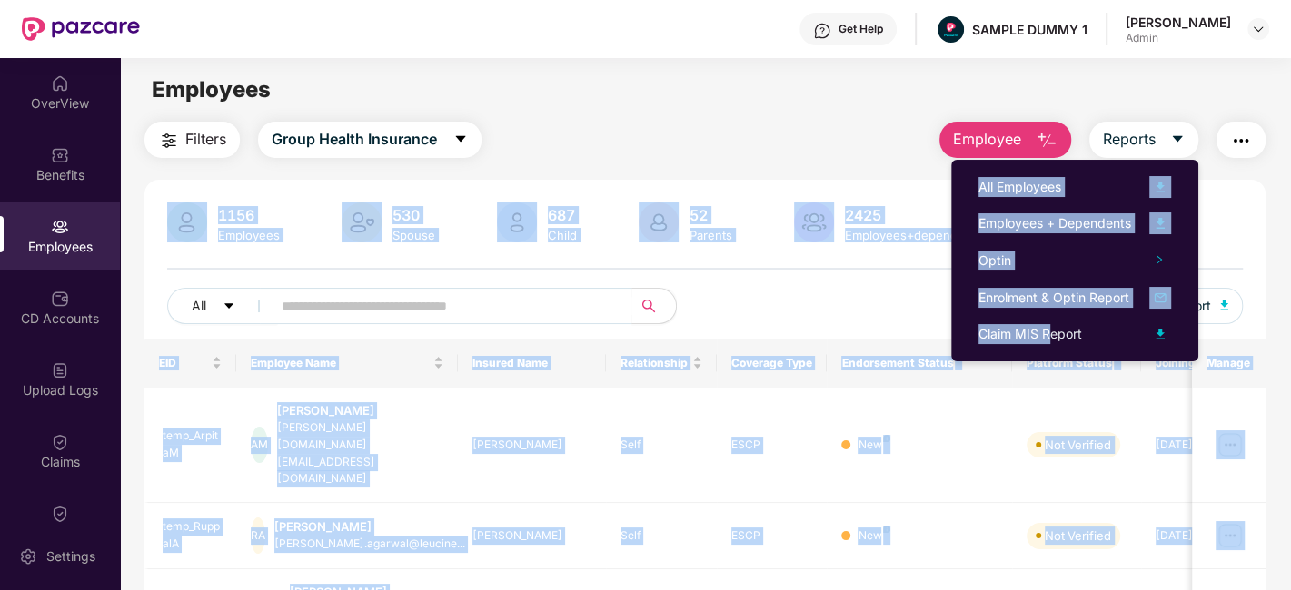
drag, startPoint x: 1049, startPoint y: 341, endPoint x: 854, endPoint y: 134, distance: 284.0
click at [854, 134] on body "Get Help SAMPLE DUMMY 1 Ankita Agnihotri Admin OverView Benefits Employees CD A…" at bounding box center [645, 295] width 1291 height 590
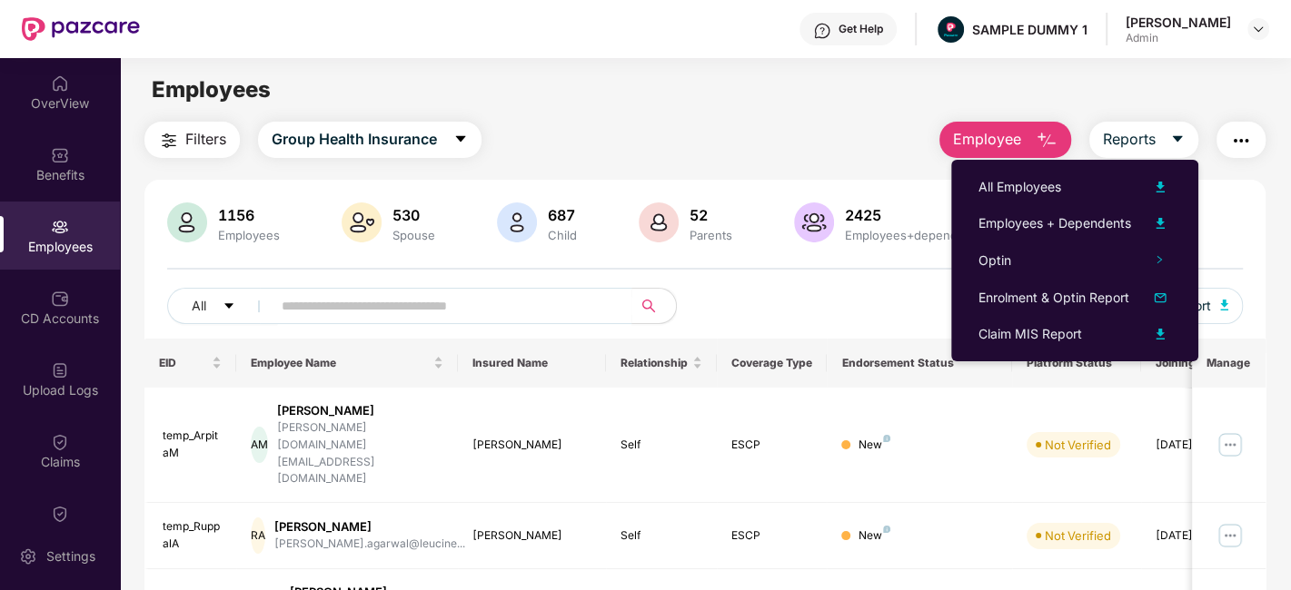
click at [854, 134] on div "Filters Group Health Insurance Employee Reports" at bounding box center [704, 140] width 1121 height 36
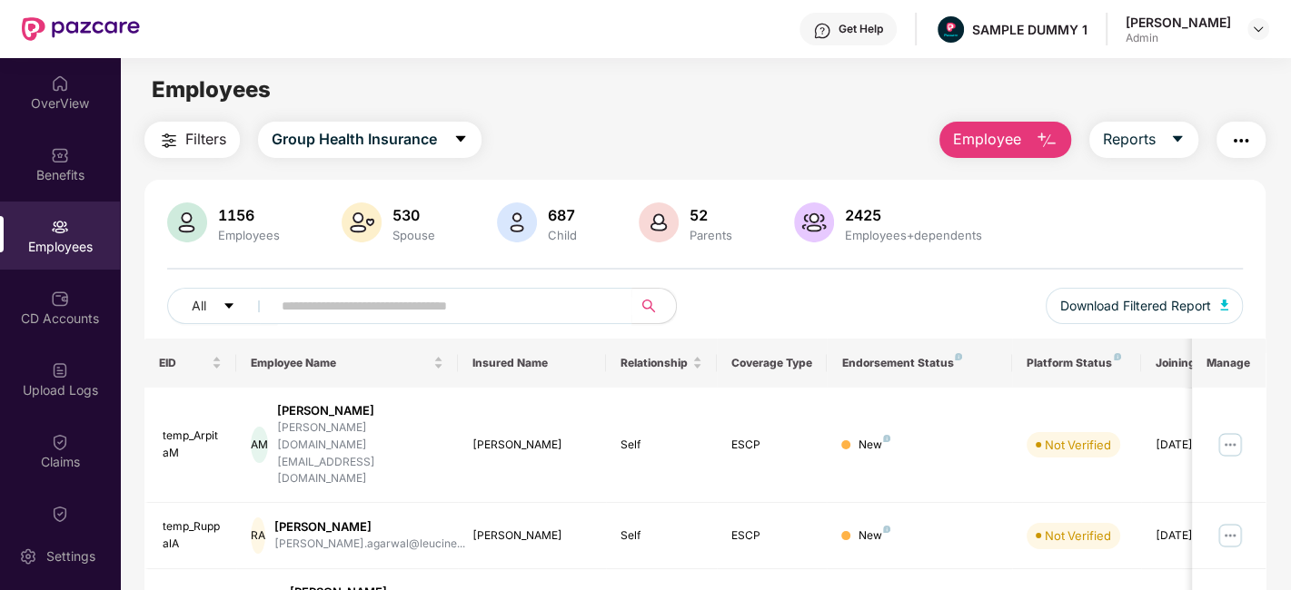
click at [1259, 146] on button "button" at bounding box center [1240, 140] width 49 height 36
click at [840, 139] on div "Filters Group Health Insurance Employee Reports" at bounding box center [704, 140] width 1121 height 36
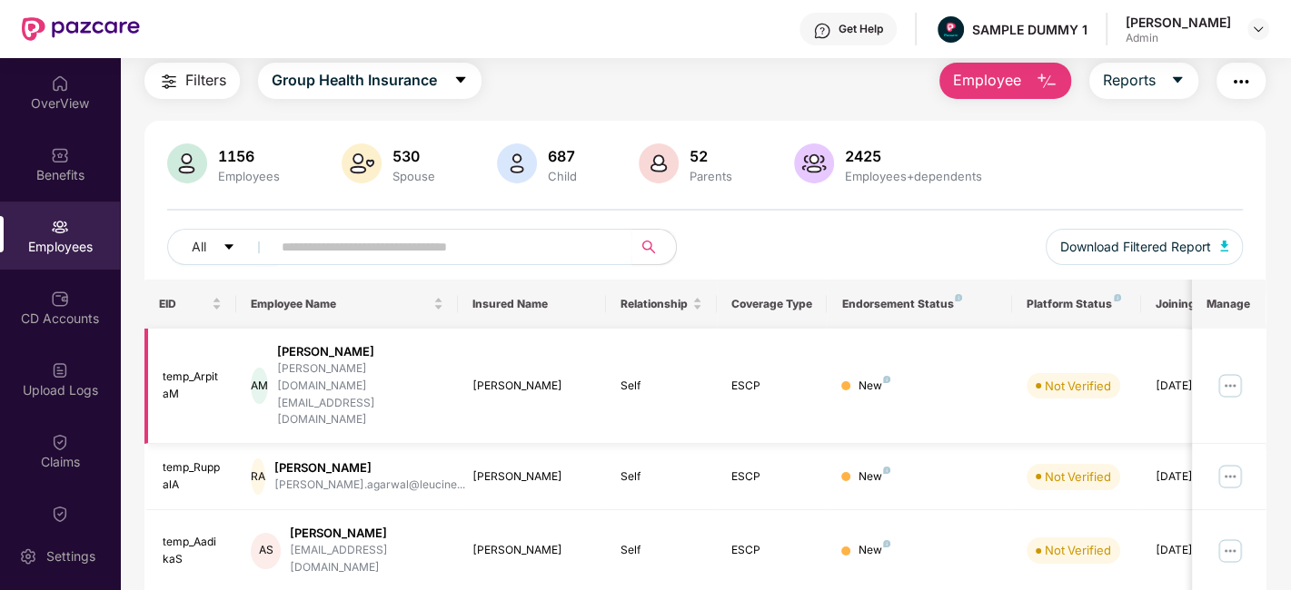
click at [1231, 371] on img at bounding box center [1229, 385] width 29 height 29
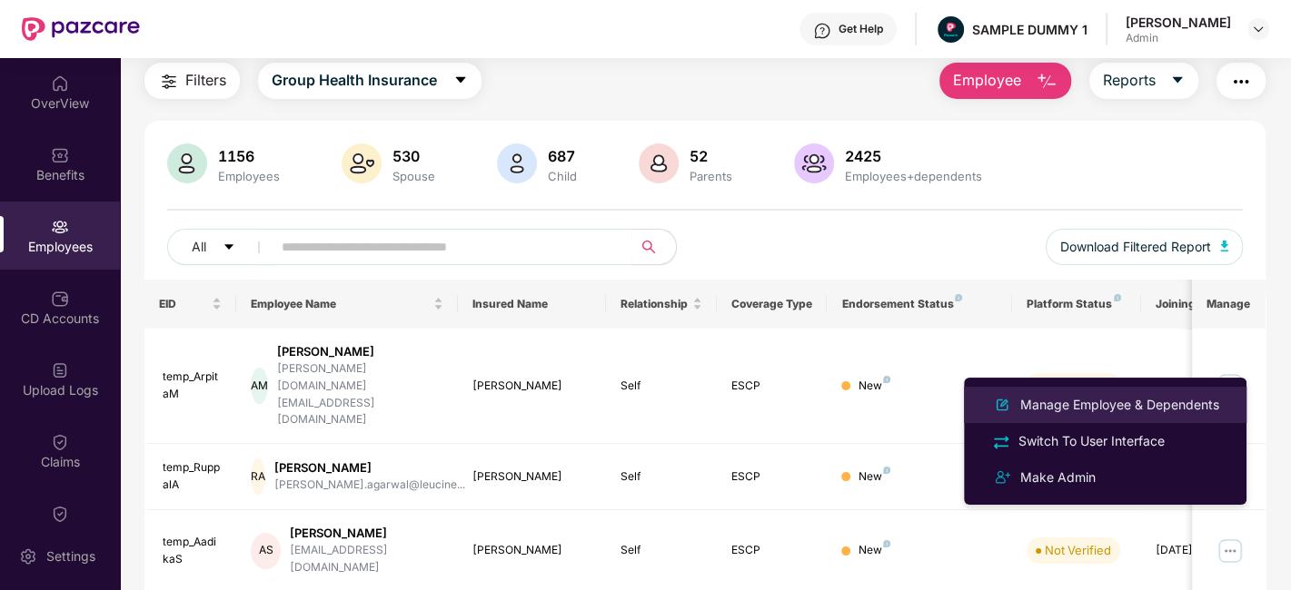
click at [1054, 415] on div "Manage Employee & Dependents" at bounding box center [1104, 405] width 235 height 22
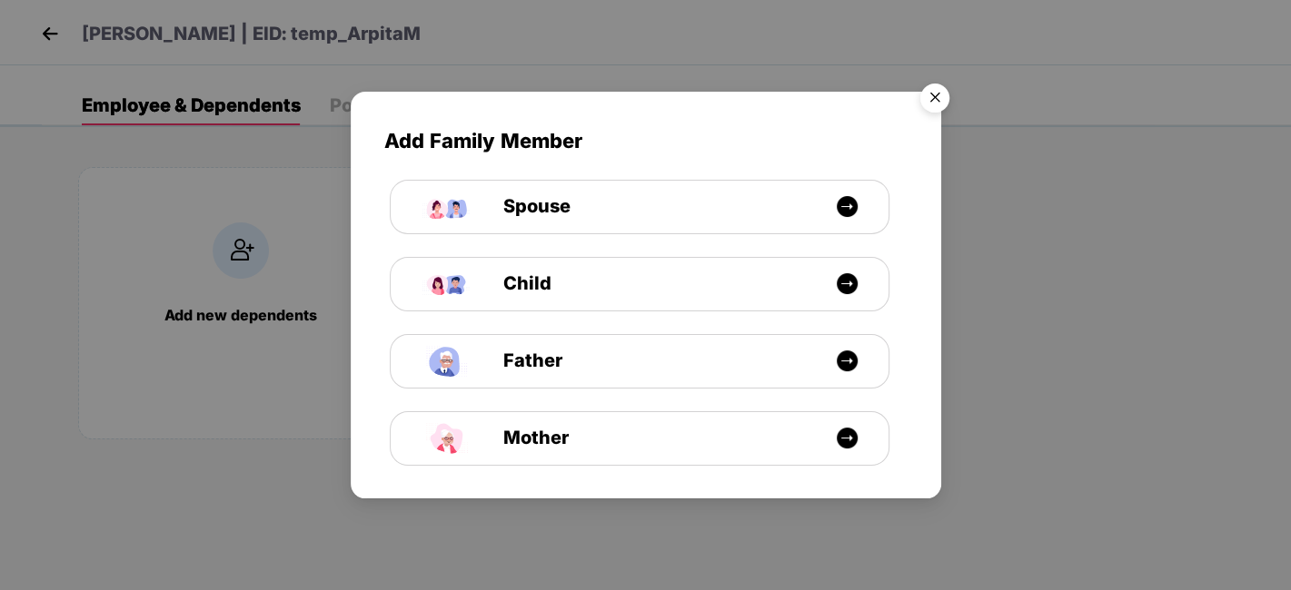
click at [936, 92] on img "Close" at bounding box center [934, 100] width 51 height 51
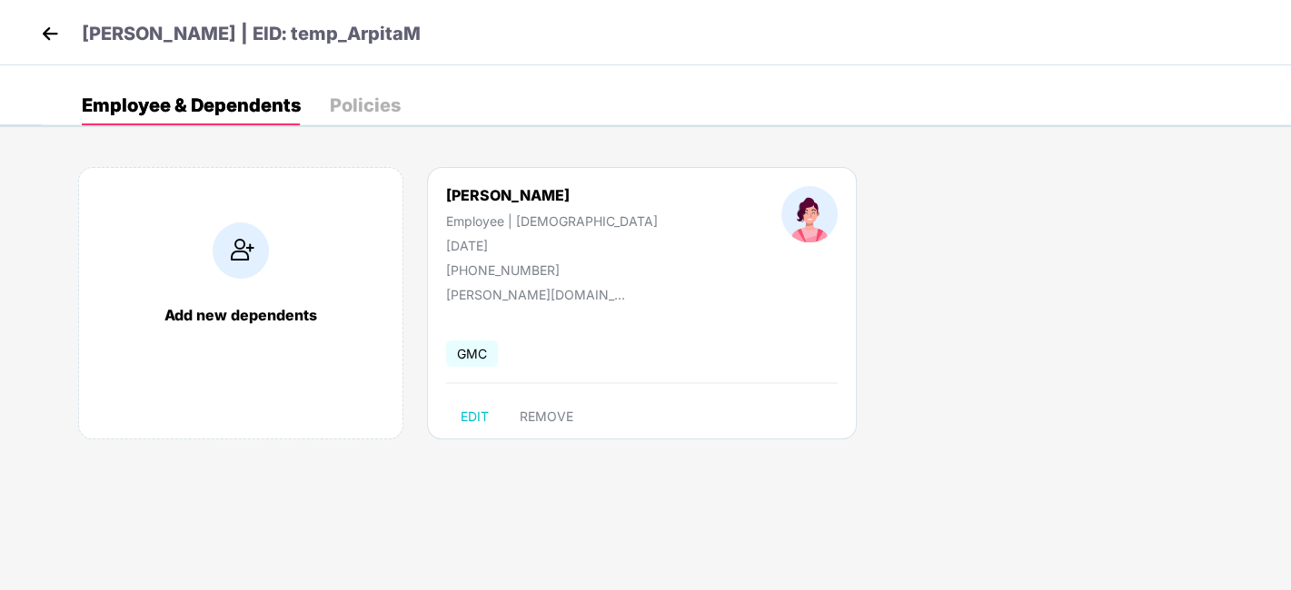
click at [52, 46] on img at bounding box center [49, 33] width 27 height 27
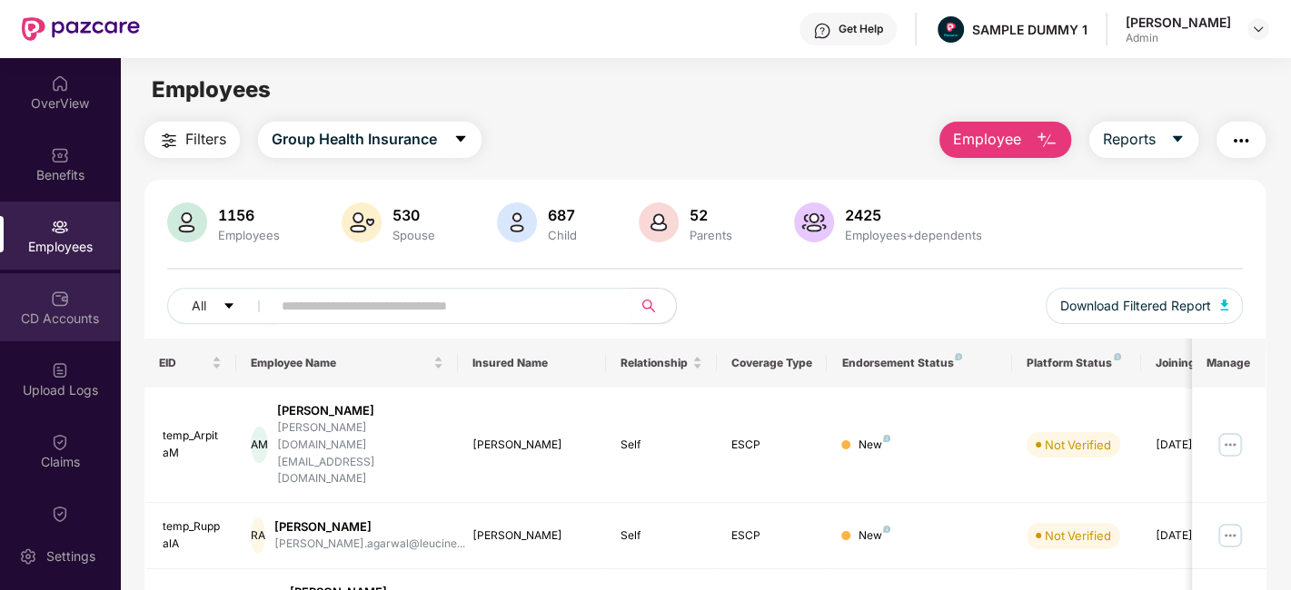
click at [67, 311] on div "CD Accounts" at bounding box center [60, 319] width 120 height 18
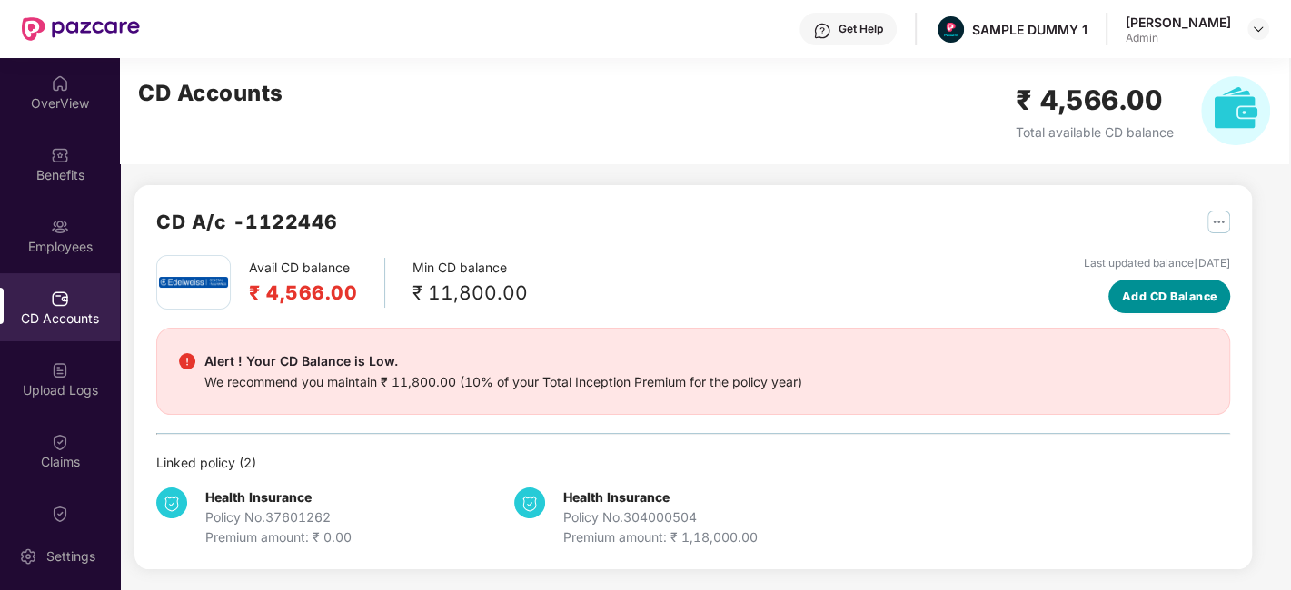
click at [1136, 310] on button "Add CD Balance" at bounding box center [1169, 297] width 122 height 34
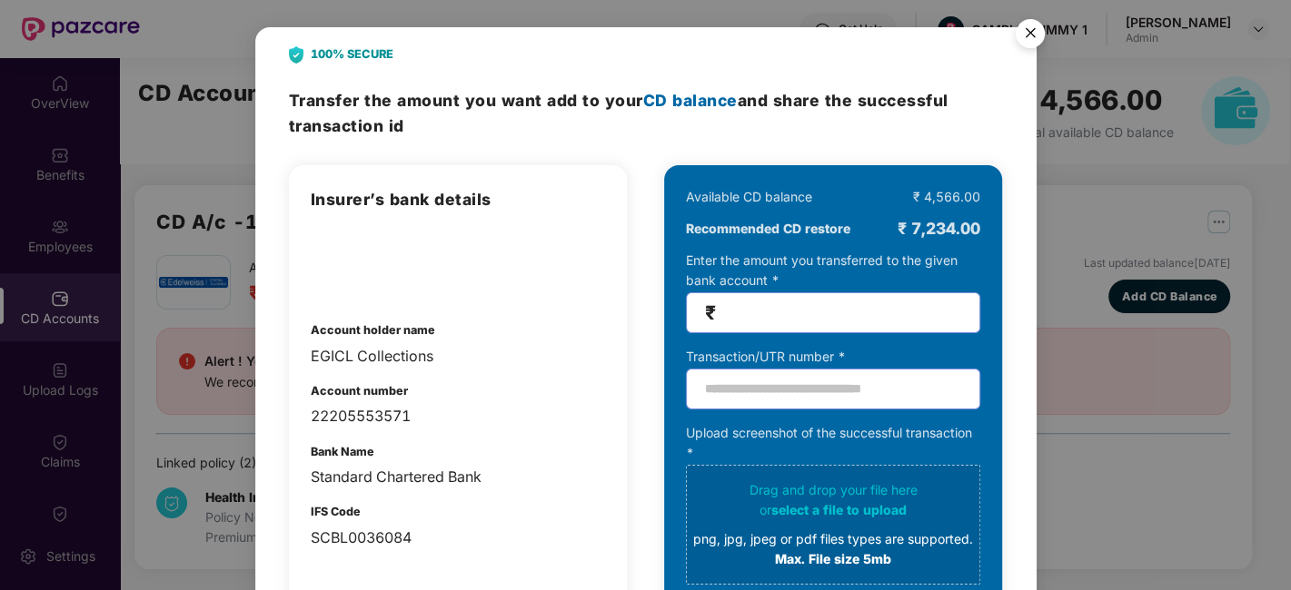
click at [1035, 27] on img "Close" at bounding box center [1030, 36] width 51 height 51
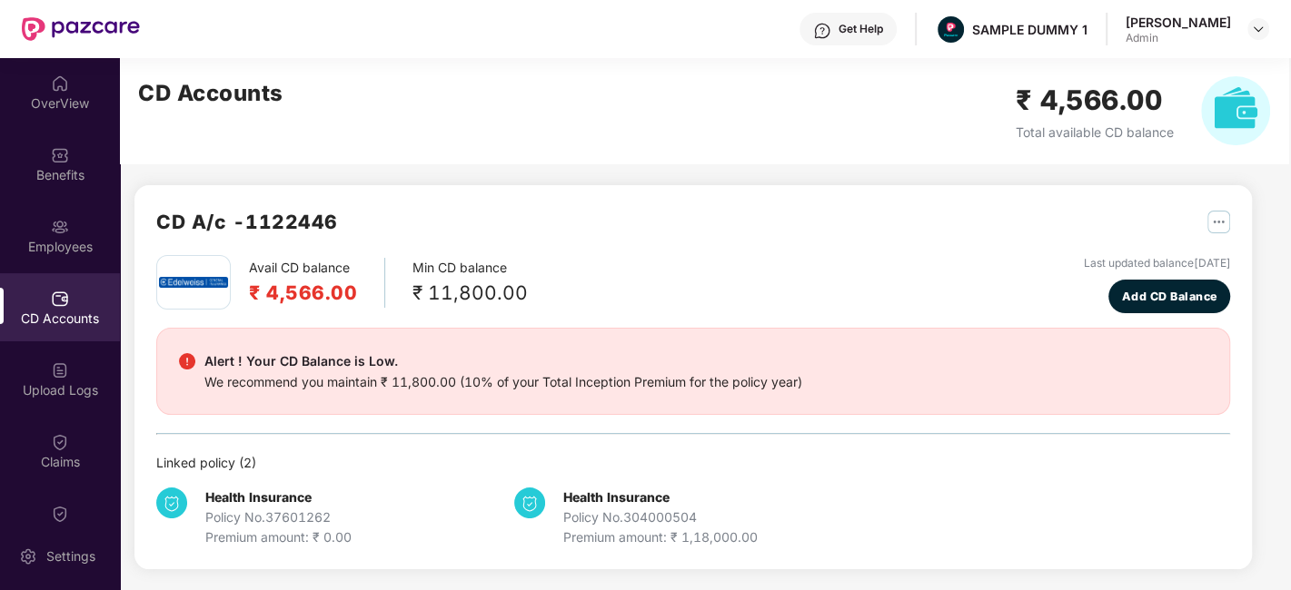
click at [774, 203] on div "CD A/c - 1122446 Avail CD balance ₹ 4,566.00 Min CD balance ₹ 11,800.00 Last up…" at bounding box center [692, 377] width 1117 height 384
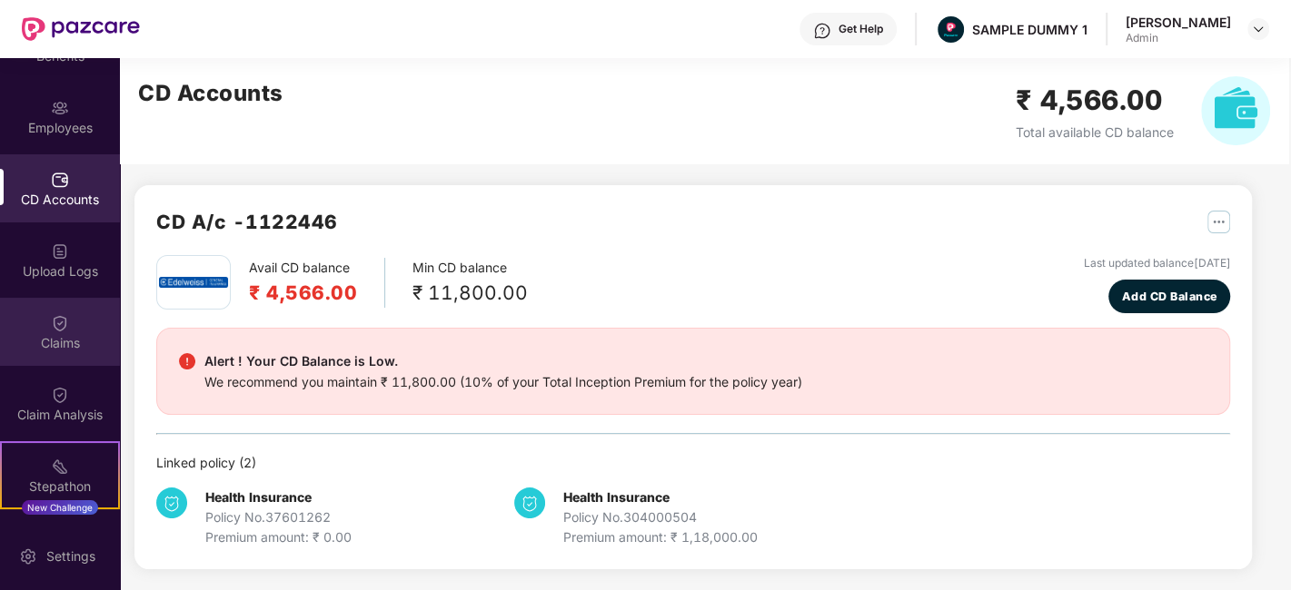
click at [57, 344] on div "Claims" at bounding box center [60, 343] width 120 height 18
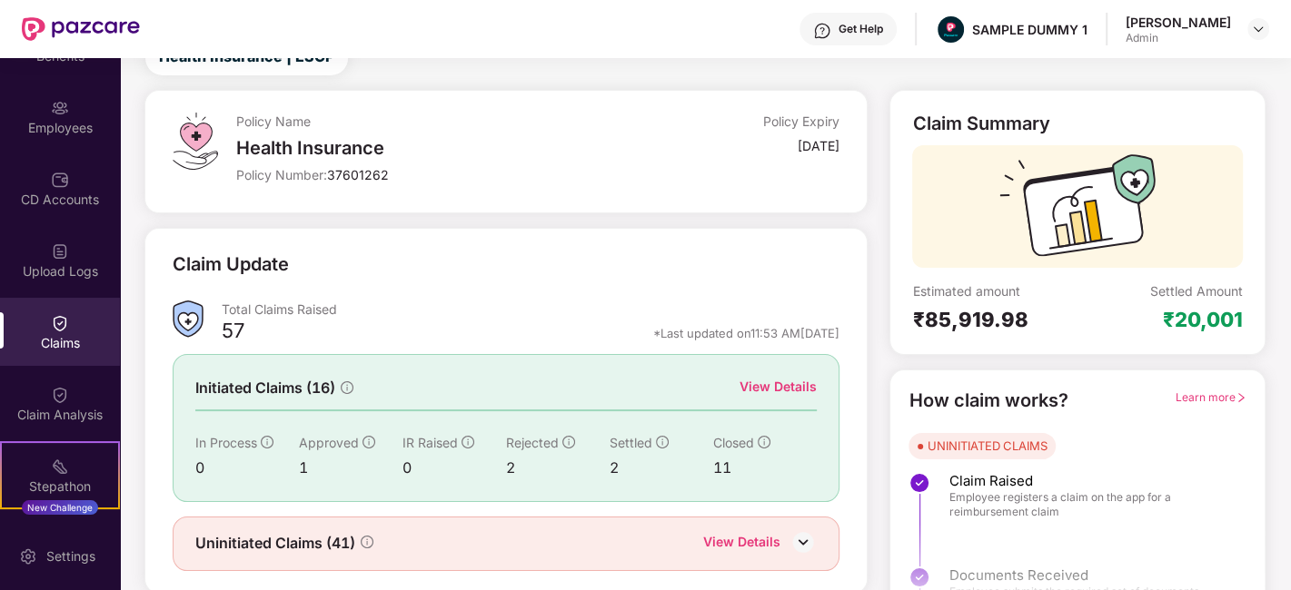
scroll to position [119, 0]
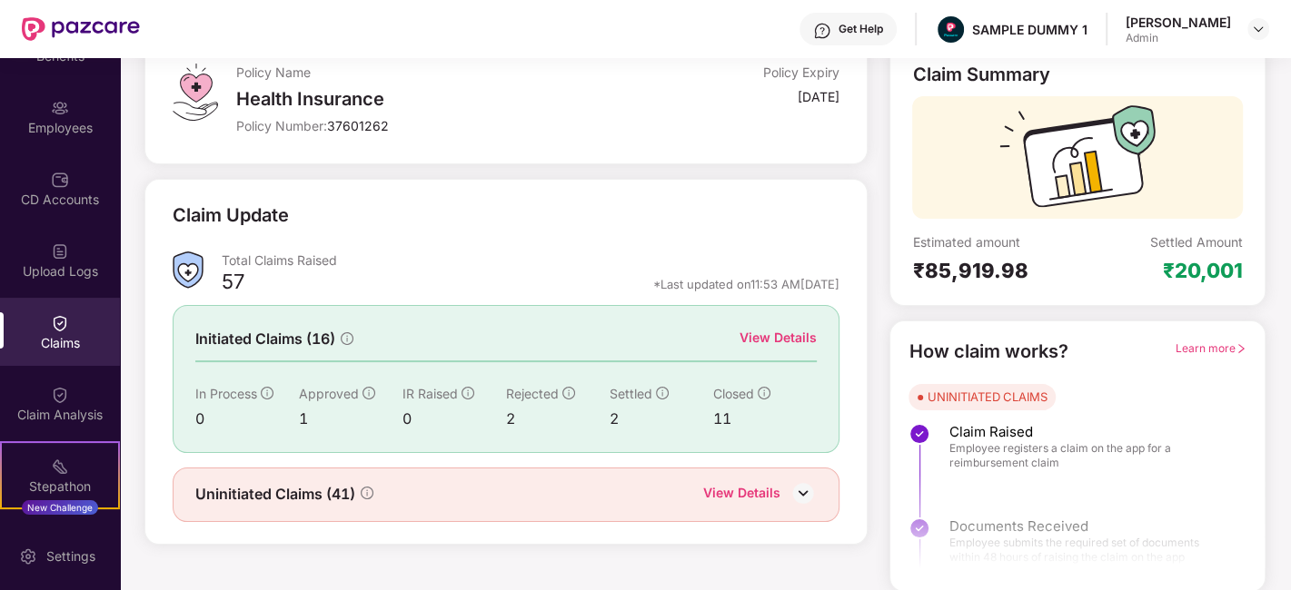
click at [757, 338] on div "View Details" at bounding box center [777, 338] width 77 height 20
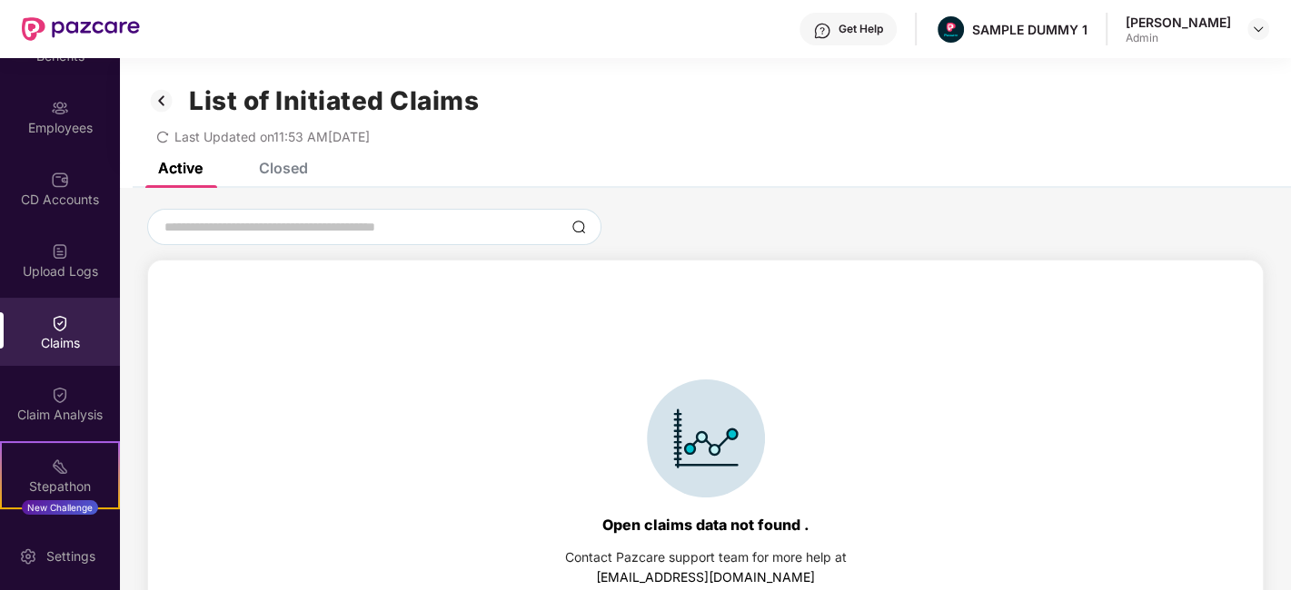
click at [300, 168] on div "Closed" at bounding box center [283, 168] width 49 height 18
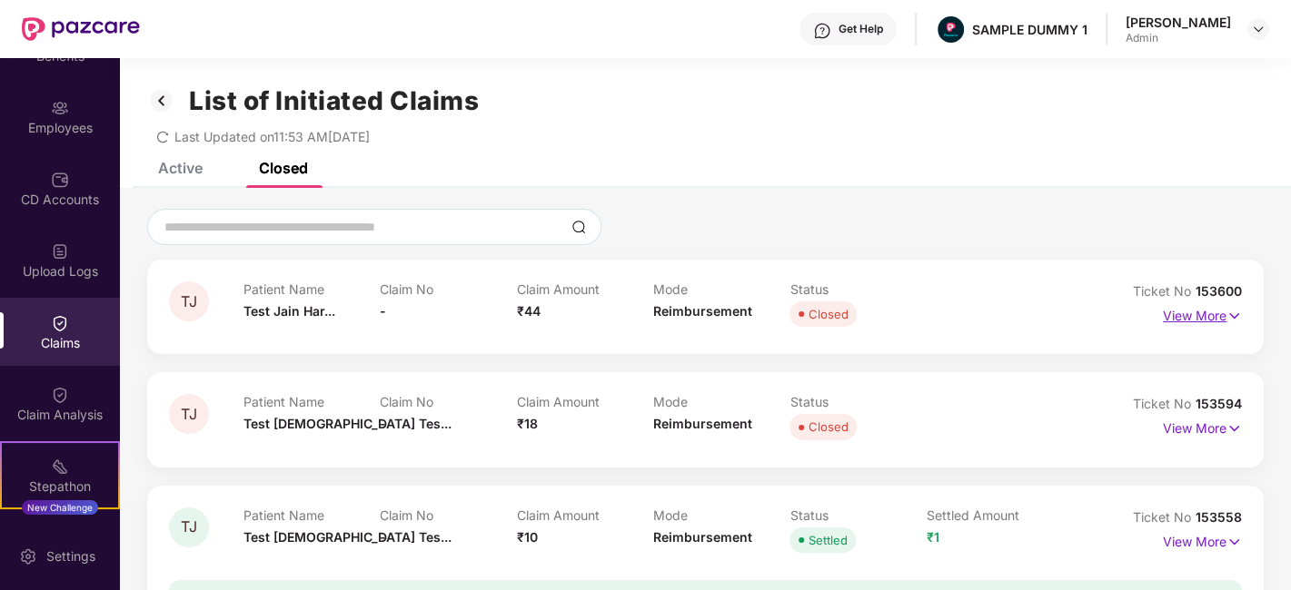
click at [1196, 304] on p "View More" at bounding box center [1202, 314] width 79 height 25
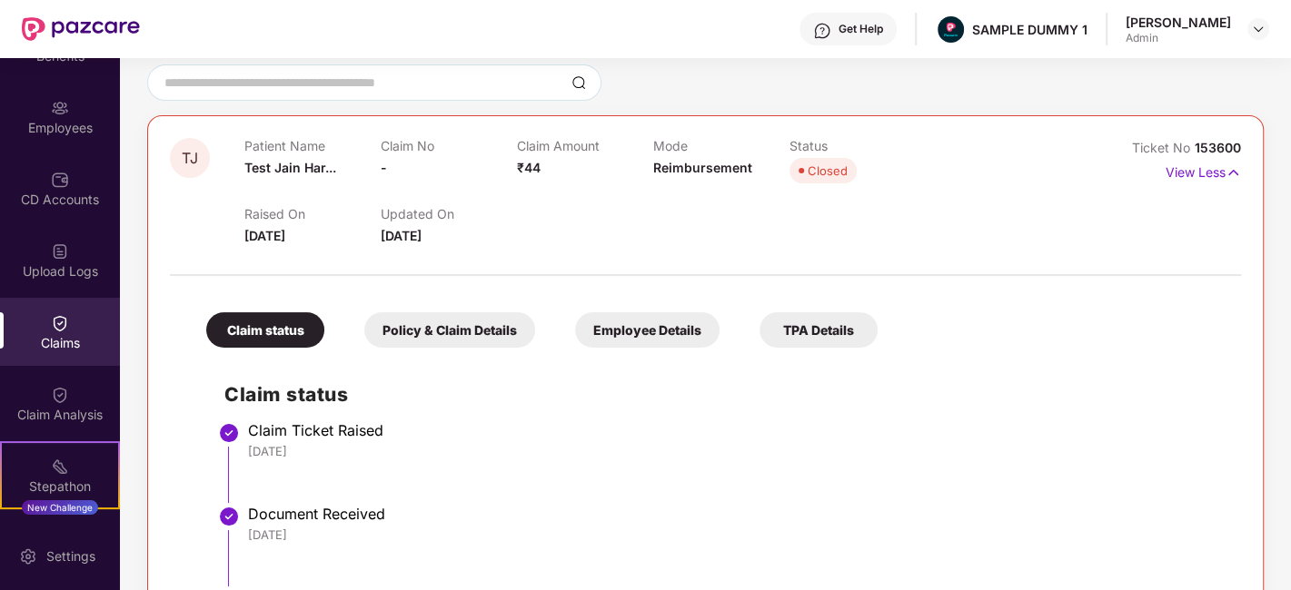
scroll to position [153, 0]
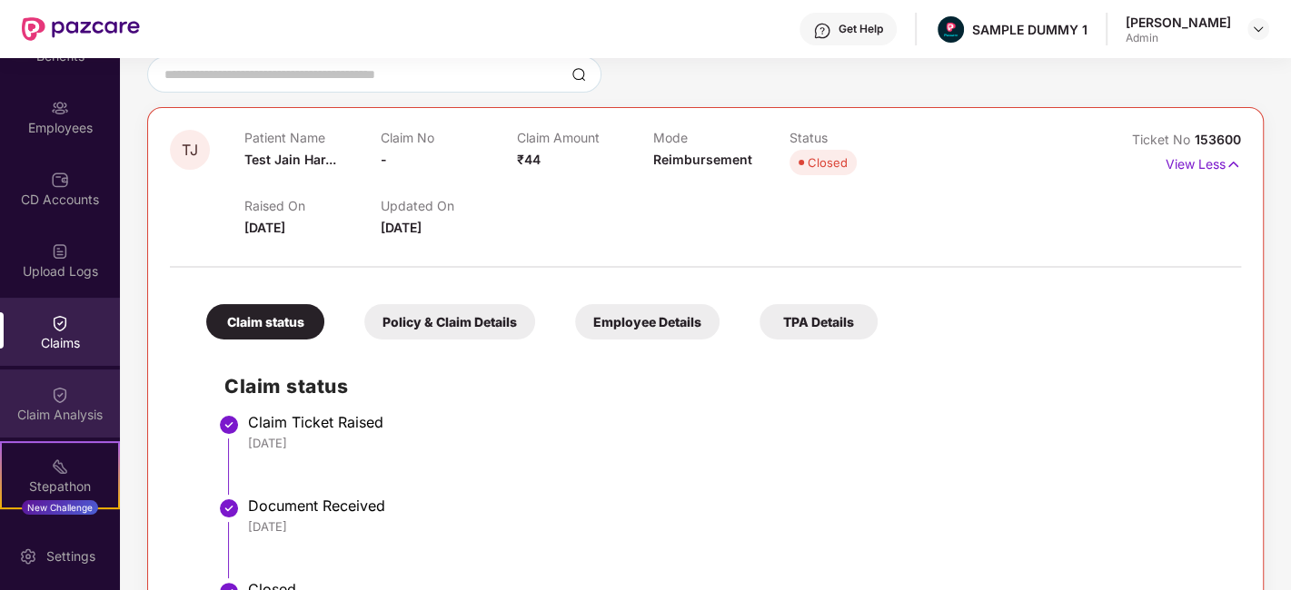
click at [53, 406] on div "Claim Analysis" at bounding box center [60, 415] width 120 height 18
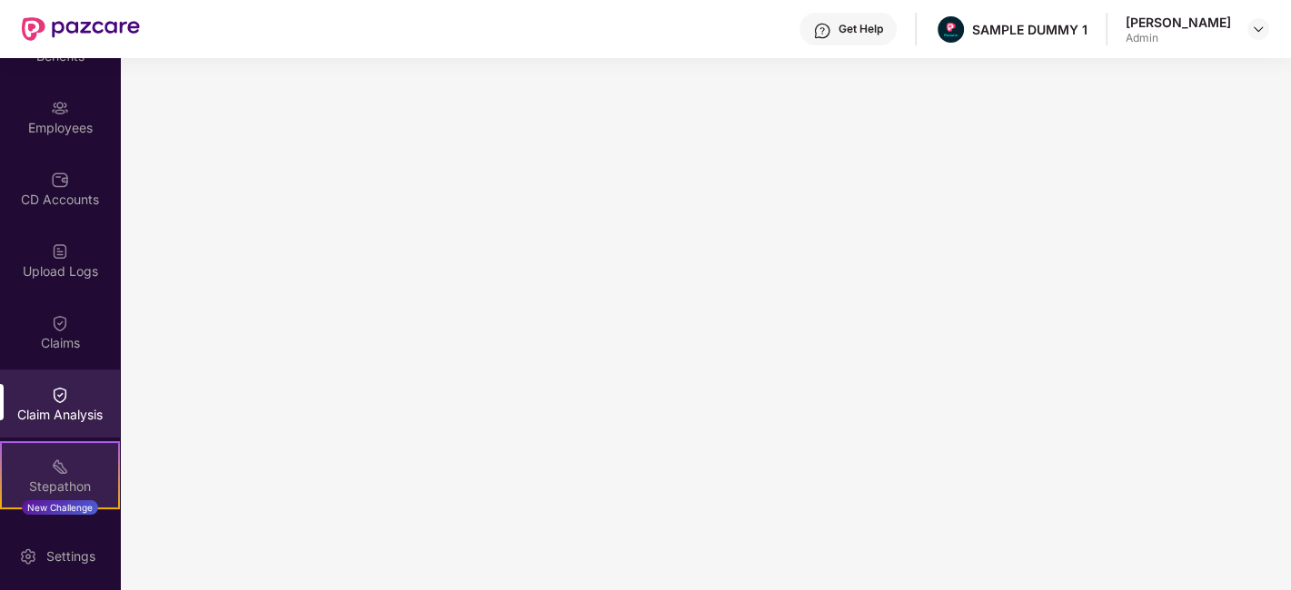
click at [62, 454] on div "Stepathon New Challenge" at bounding box center [60, 475] width 120 height 68
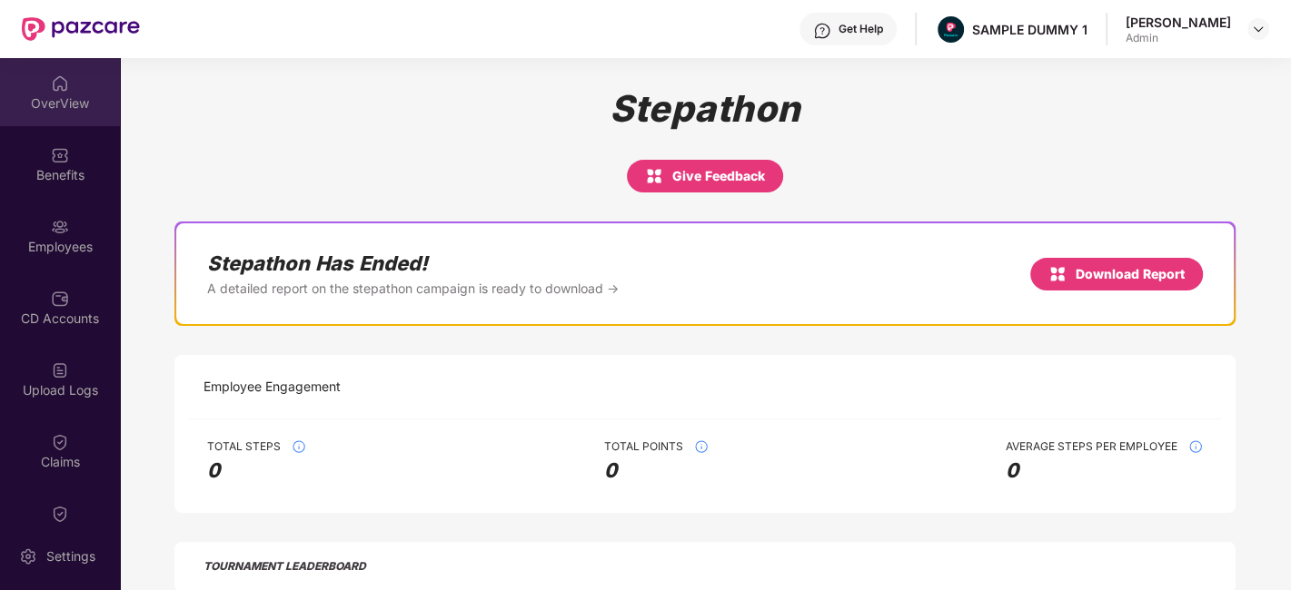
click at [38, 98] on div "OverView" at bounding box center [60, 103] width 120 height 18
